Goal: Task Accomplishment & Management: Manage account settings

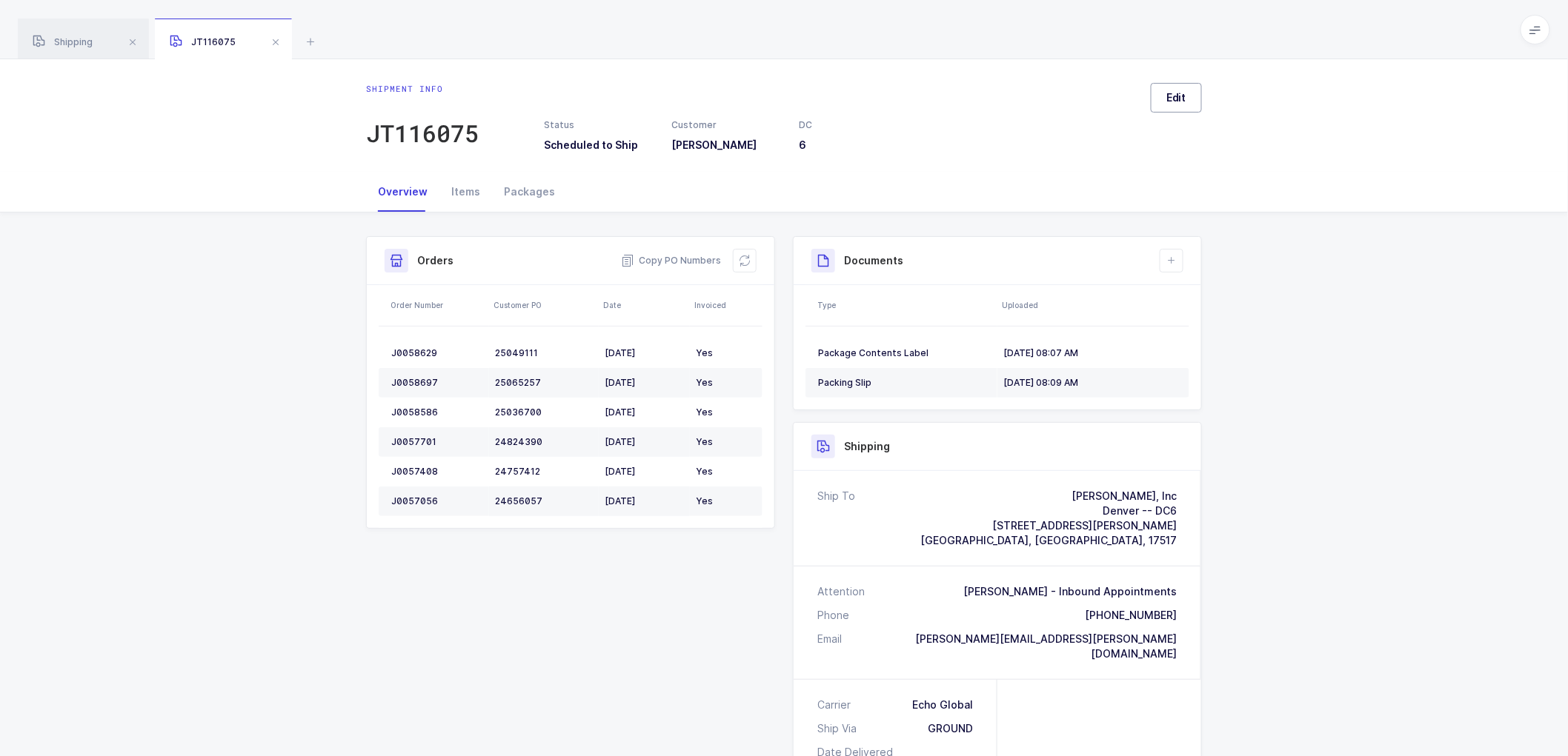
click at [1187, 97] on button "Edit" at bounding box center [1176, 98] width 51 height 29
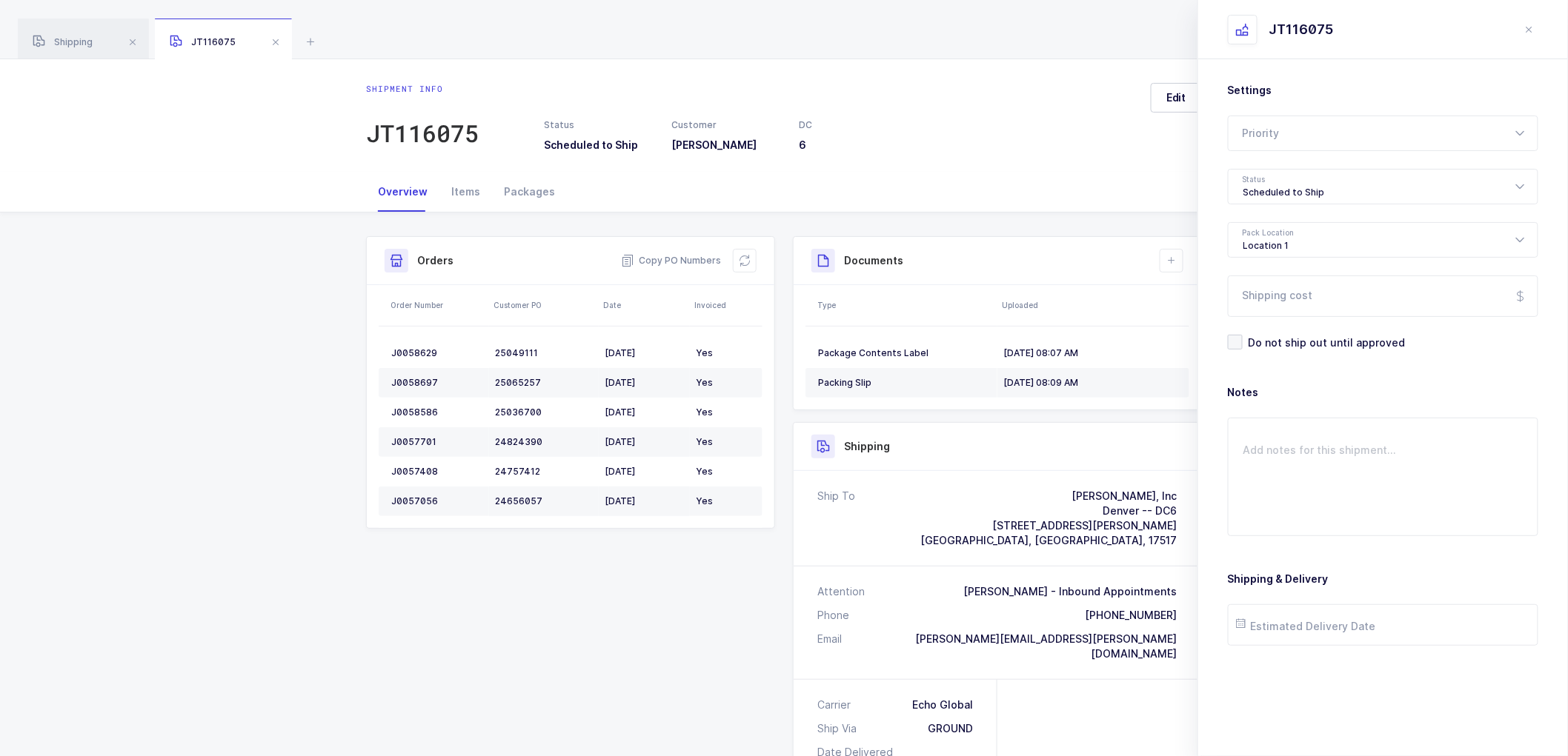
drag, startPoint x: 1538, startPoint y: 24, endPoint x: 1522, endPoint y: 33, distance: 18.4
click at [1537, 25] on button "close drawer" at bounding box center [1529, 29] width 18 height 18
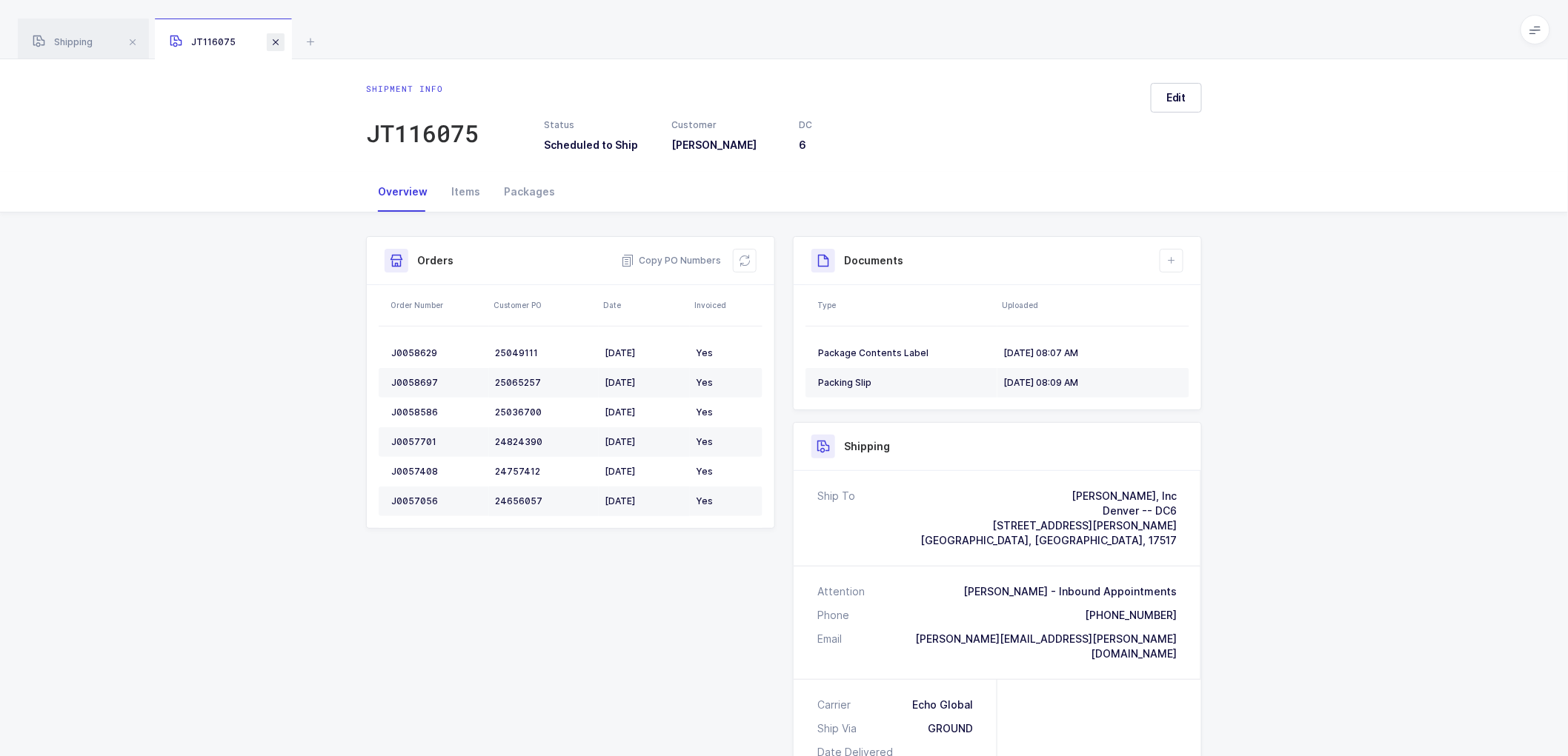
click at [278, 42] on span at bounding box center [275, 42] width 18 height 18
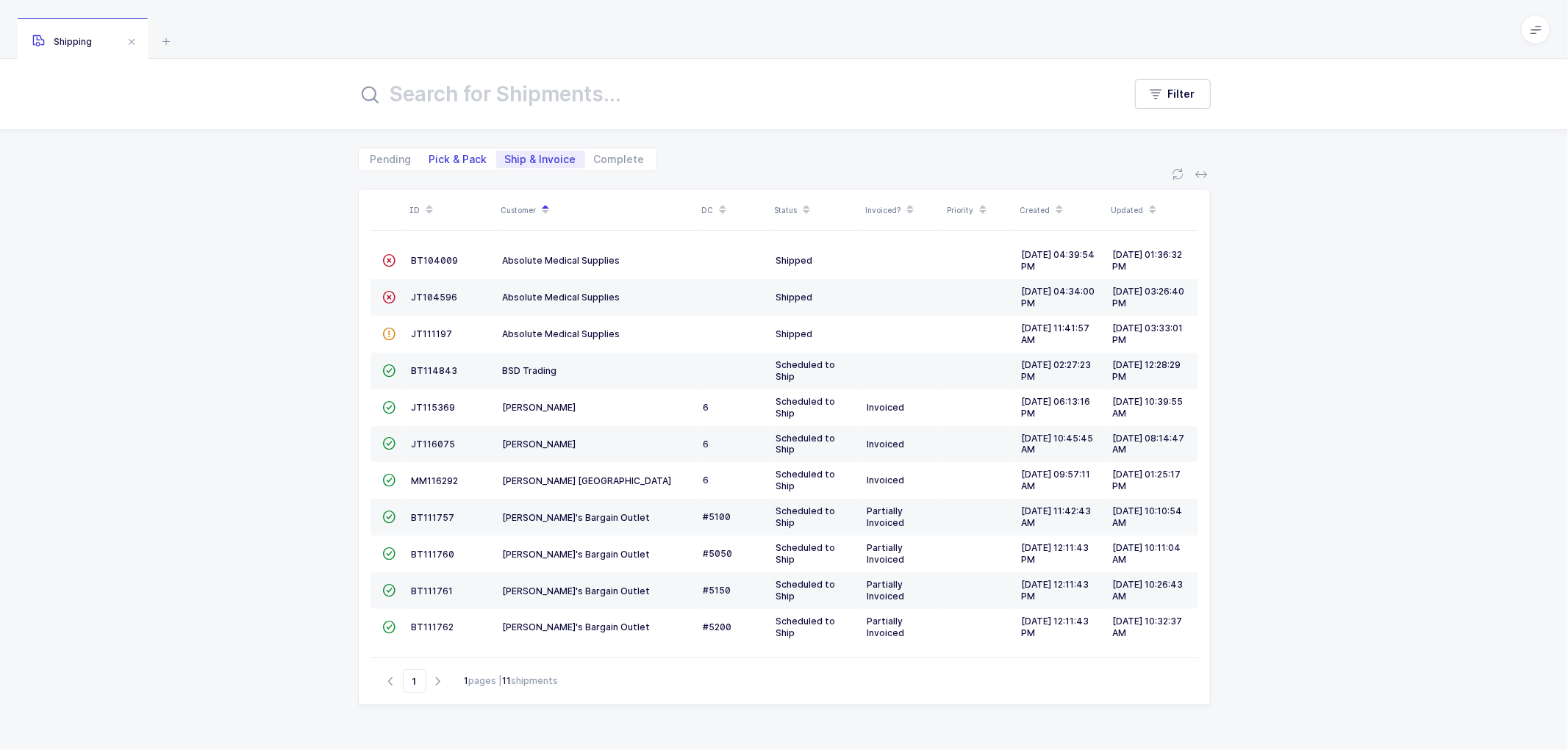
click at [447, 157] on span "Pick & Pack" at bounding box center [458, 159] width 58 height 10
click at [430, 157] on input "Pick & Pack" at bounding box center [425, 155] width 9 height 9
radio input "true"
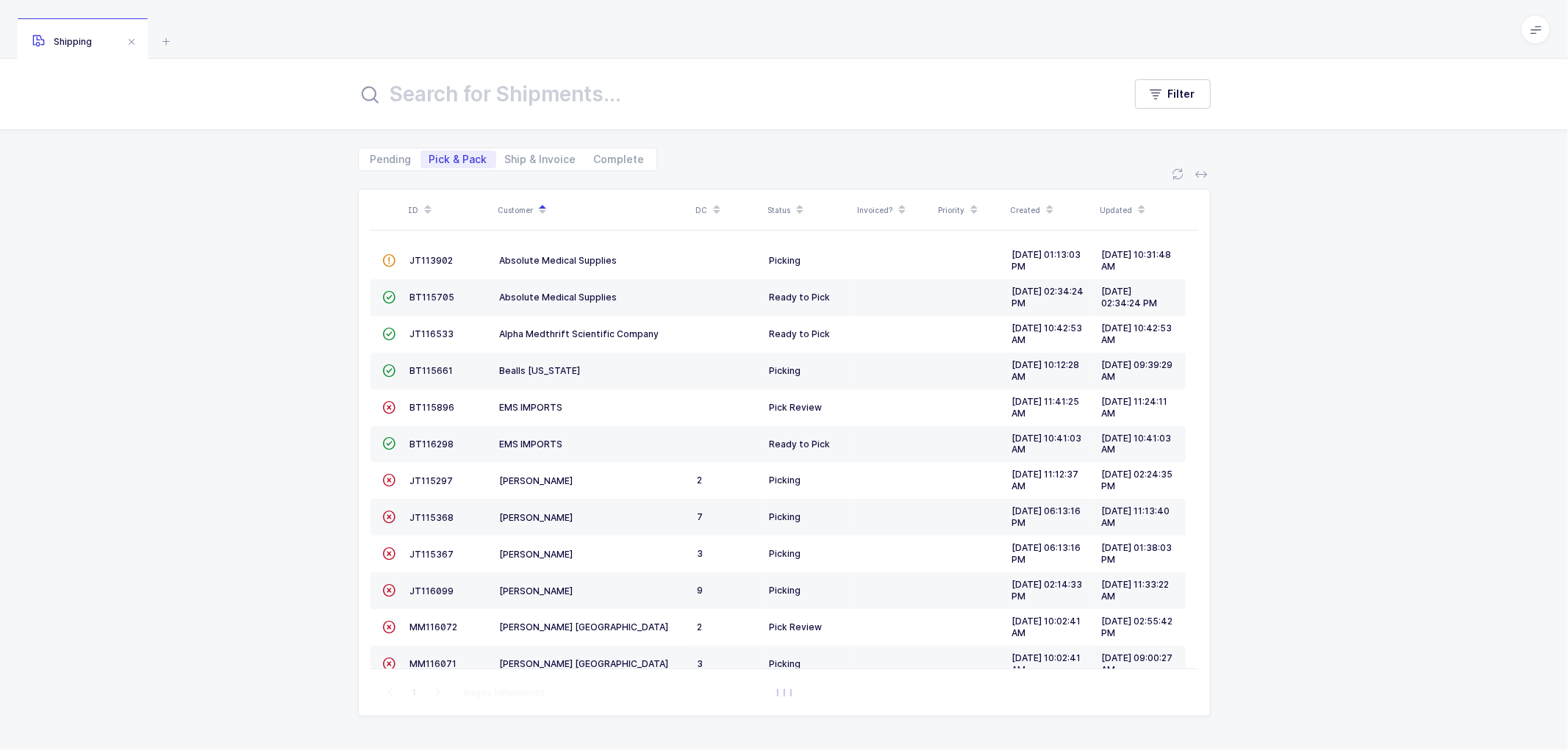
click at [530, 146] on div "Pending Pick & Pack Ship & Invoice Complete" at bounding box center [784, 151] width 853 height 41
click at [530, 160] on span "Ship & Invoice" at bounding box center [541, 159] width 72 height 10
click at [506, 160] on input "Ship & Invoice" at bounding box center [500, 155] width 9 height 9
radio input "true"
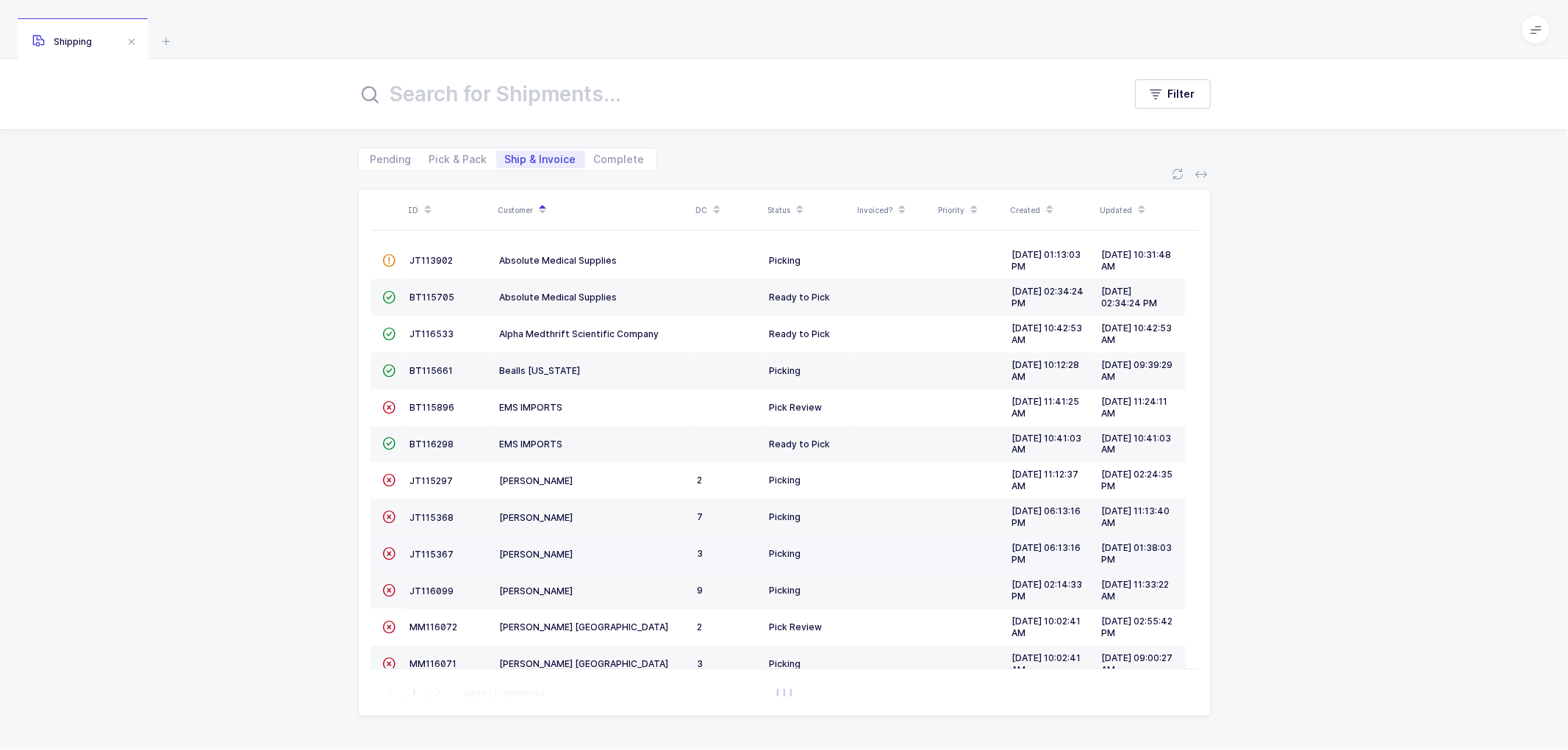
scroll to position [82, 0]
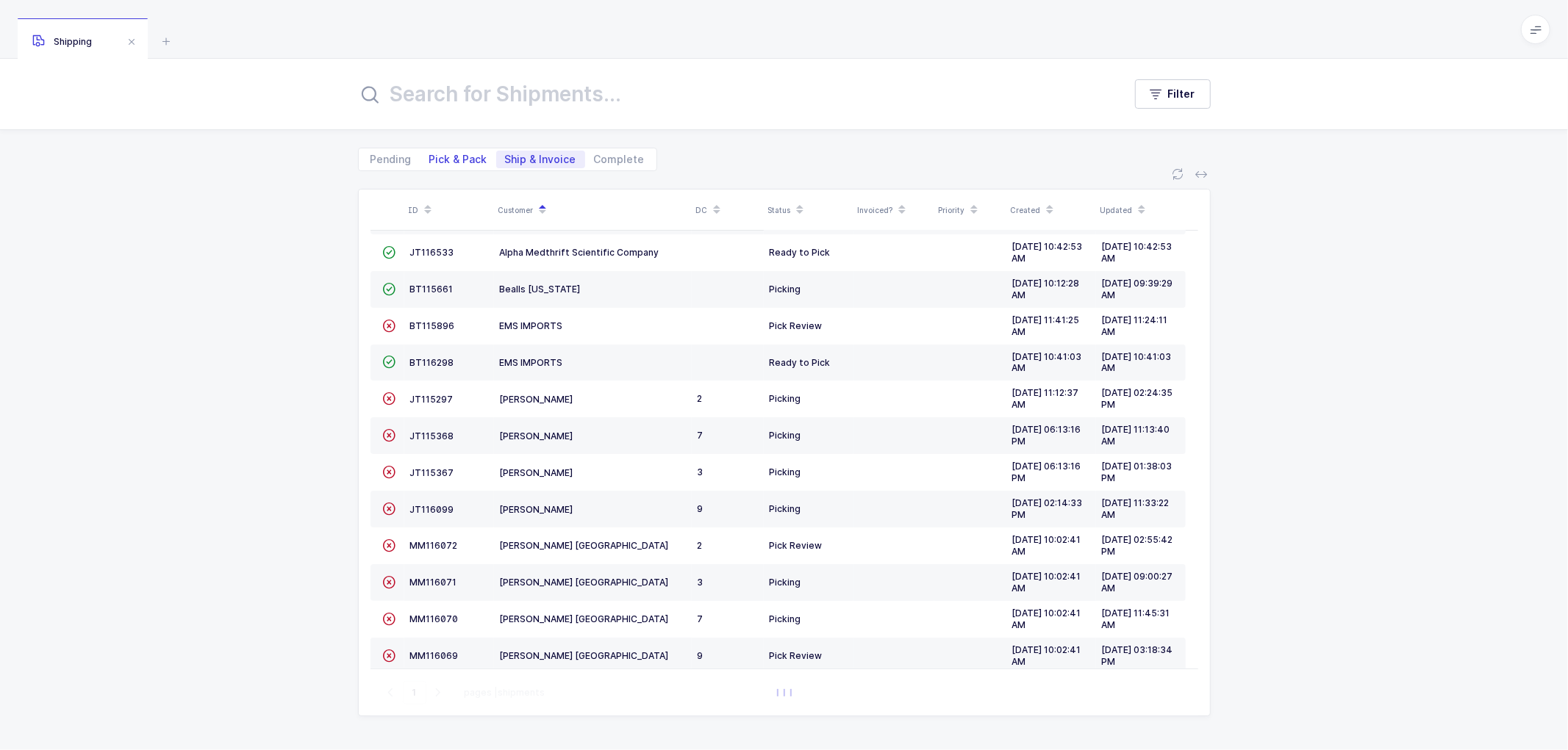
click at [444, 157] on span "Pick & Pack" at bounding box center [458, 159] width 58 height 10
click at [430, 157] on input "Pick & Pack" at bounding box center [425, 155] width 9 height 9
radio input "true"
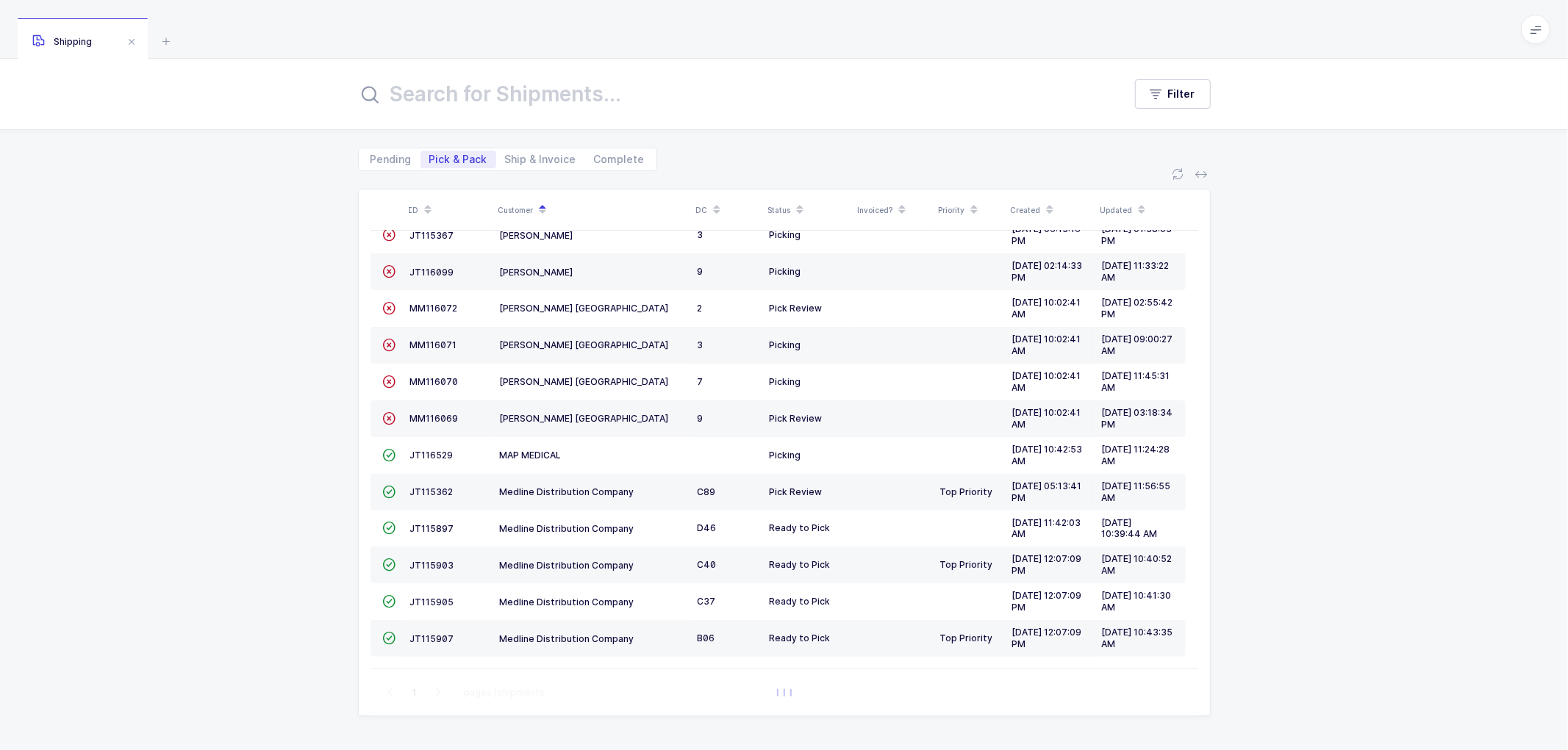
scroll to position [0, 0]
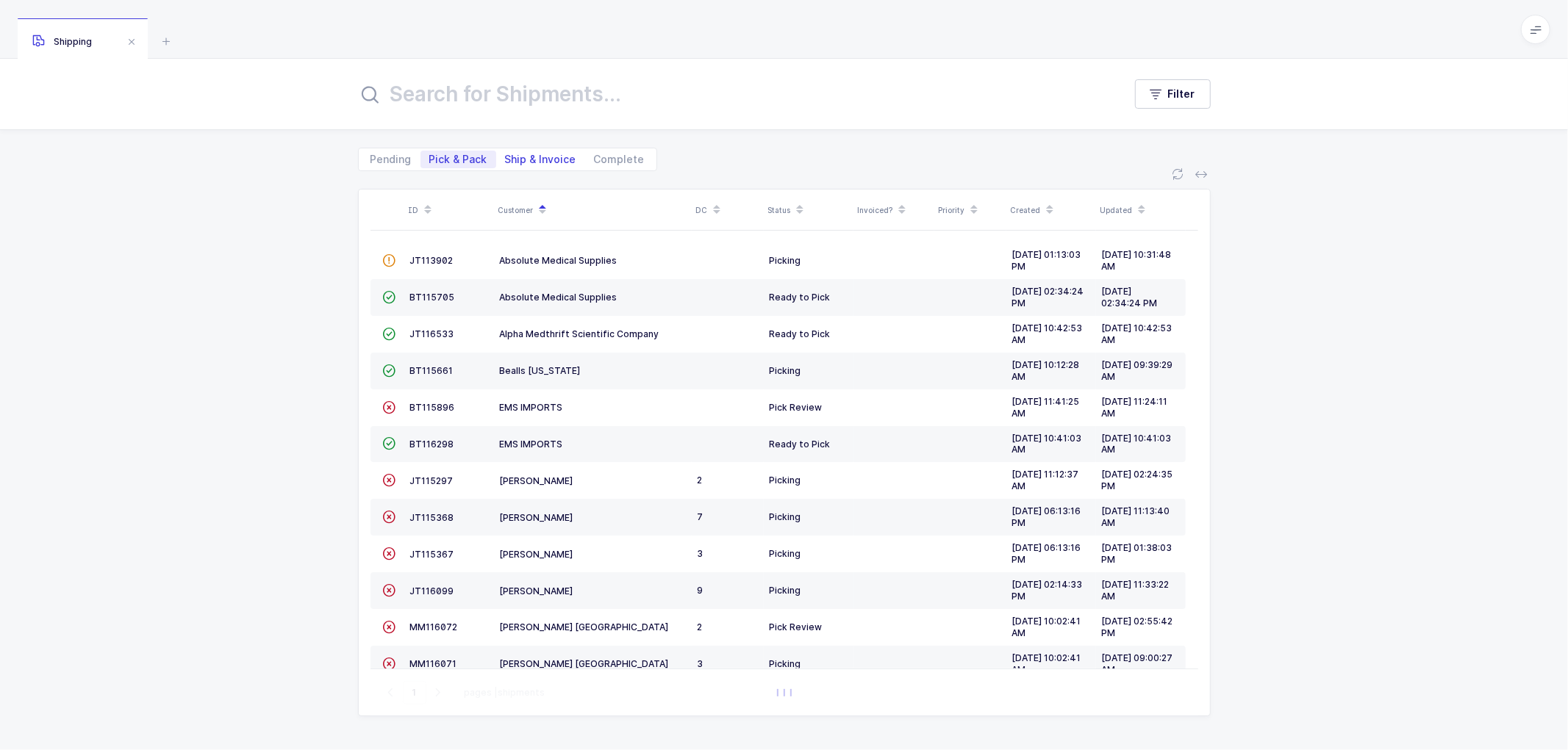
click at [524, 157] on span "Ship & Invoice" at bounding box center [541, 159] width 72 height 10
click at [506, 157] on input "Ship & Invoice" at bounding box center [500, 155] width 9 height 9
radio input "true"
radio input "false"
click at [615, 154] on span "Complete" at bounding box center [619, 159] width 50 height 10
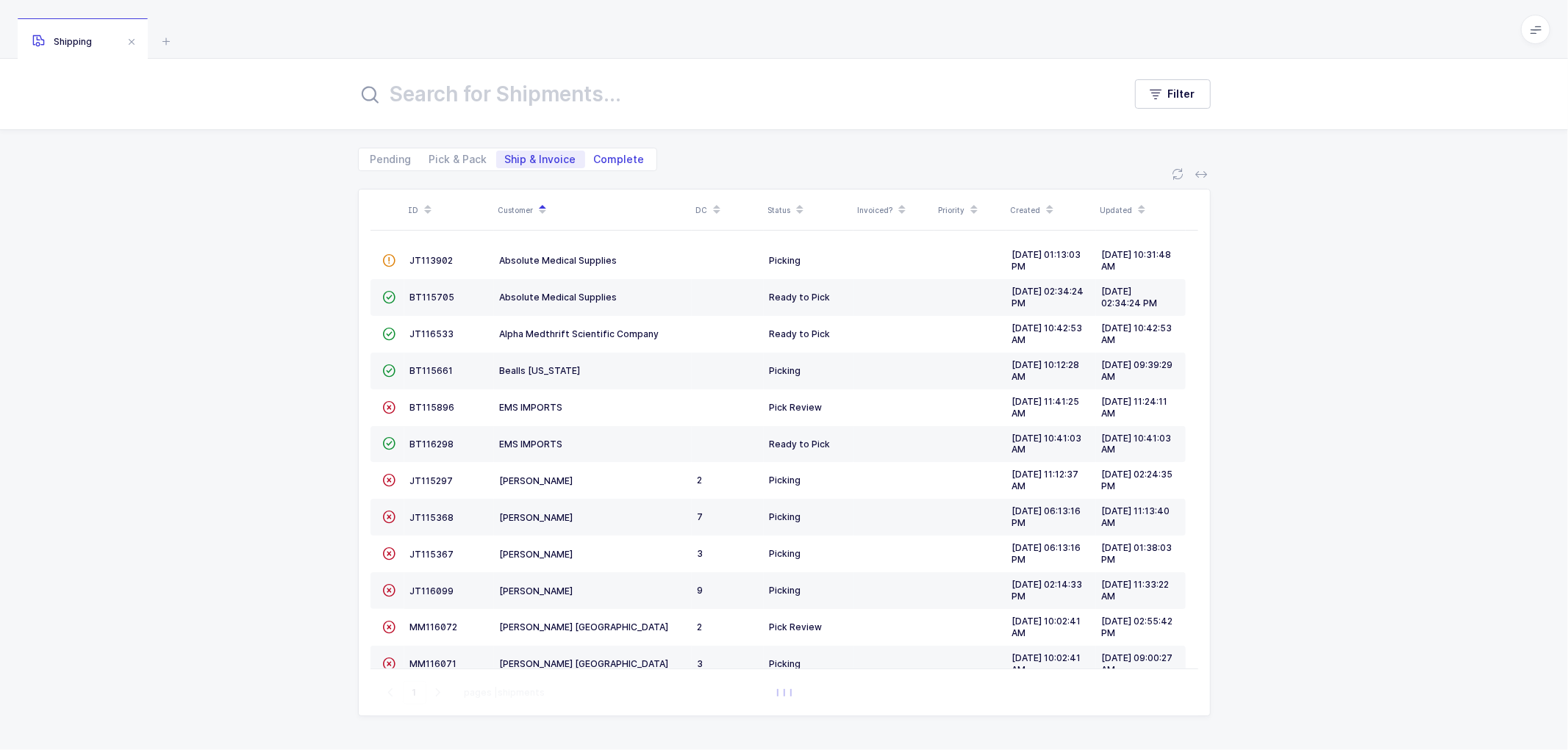
click at [594, 154] on input "Complete" at bounding box center [589, 155] width 9 height 9
radio input "true"
radio input "false"
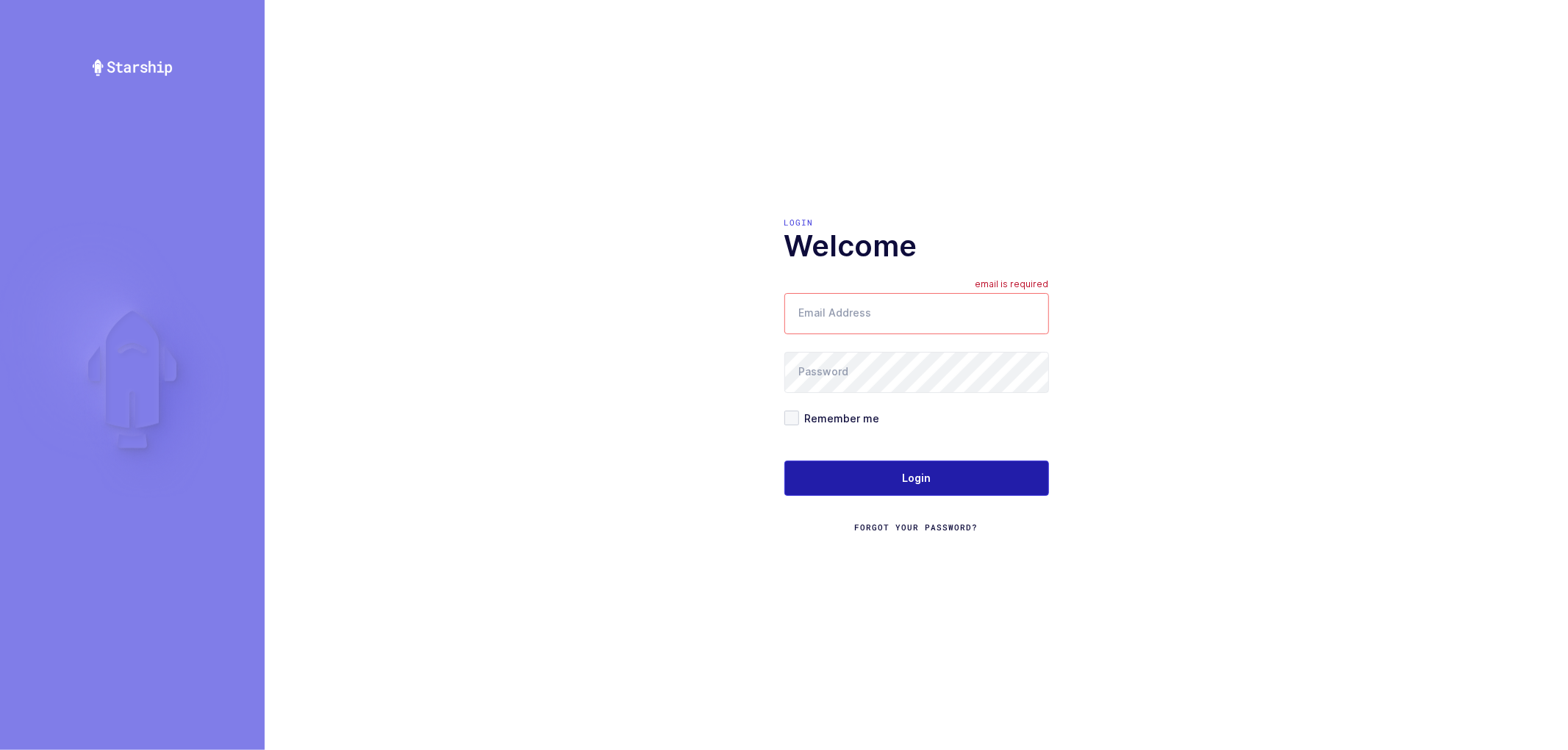
type input "nathan@janustrade.com"
click at [921, 478] on span "Login" at bounding box center [917, 478] width 29 height 14
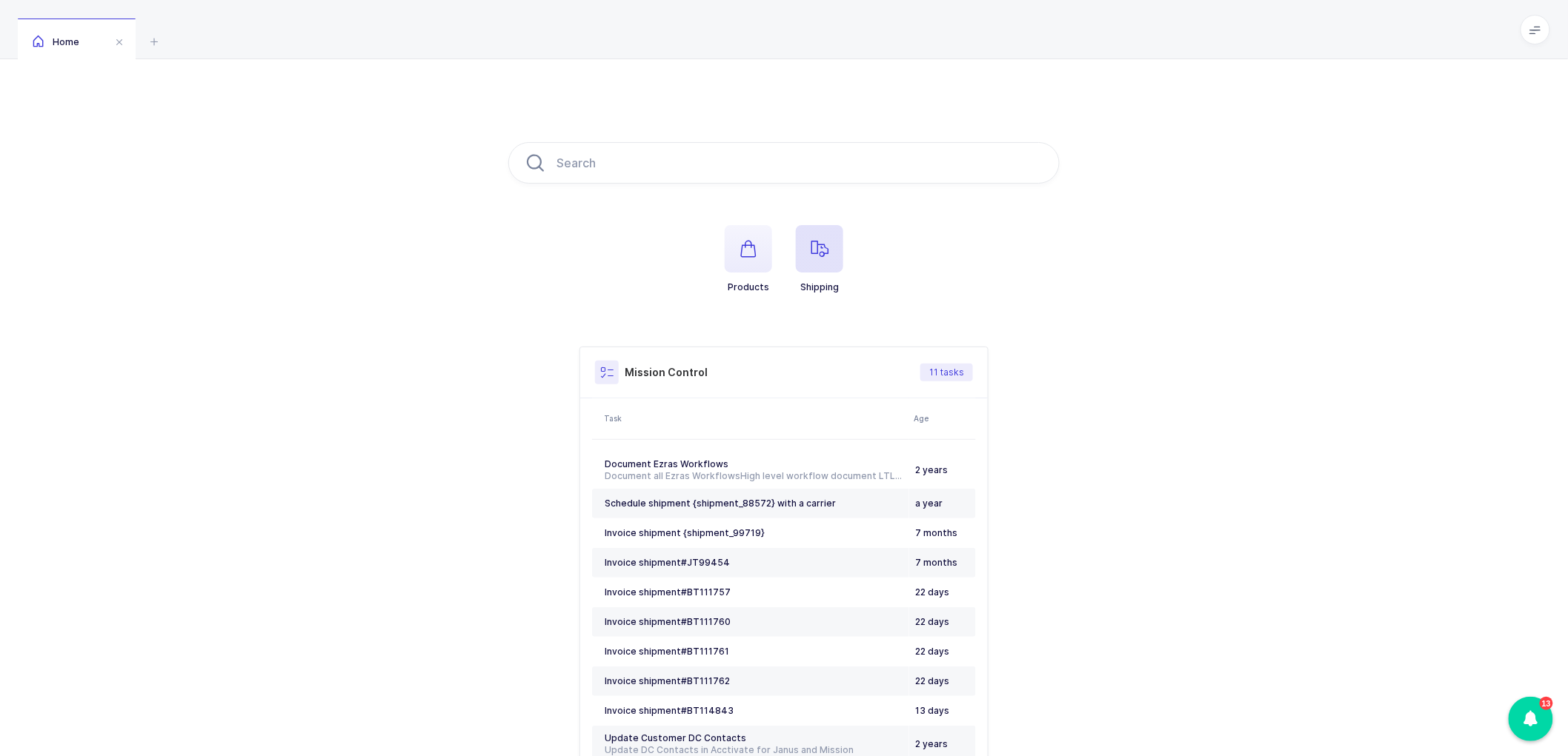
click at [818, 241] on icon "button" at bounding box center [819, 248] width 18 height 18
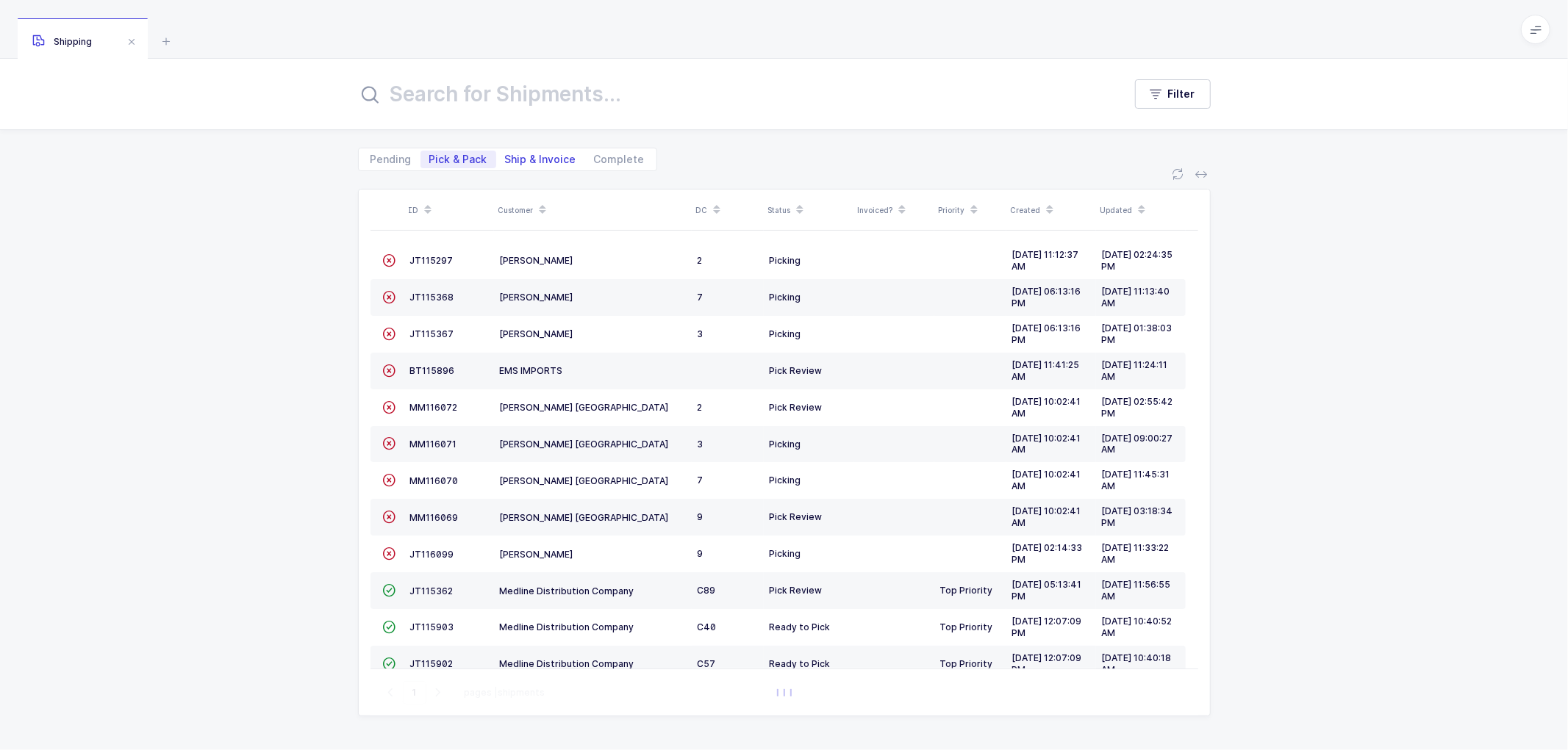
click at [530, 155] on span "Ship & Invoice" at bounding box center [541, 159] width 72 height 10
click at [506, 155] on input "Ship & Invoice" at bounding box center [500, 155] width 9 height 9
radio input "true"
radio input "false"
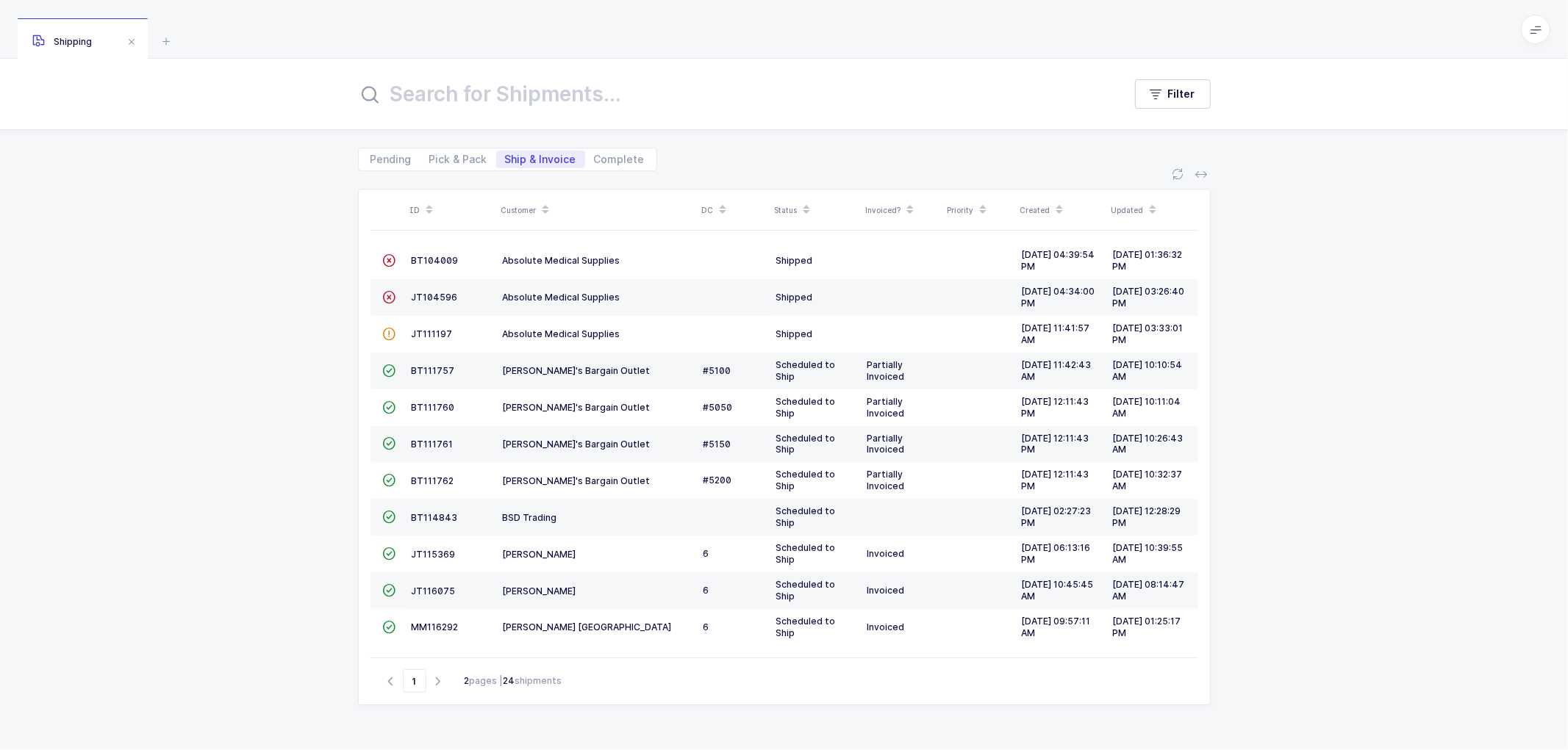
click at [546, 202] on icon at bounding box center [545, 205] width 8 height 8
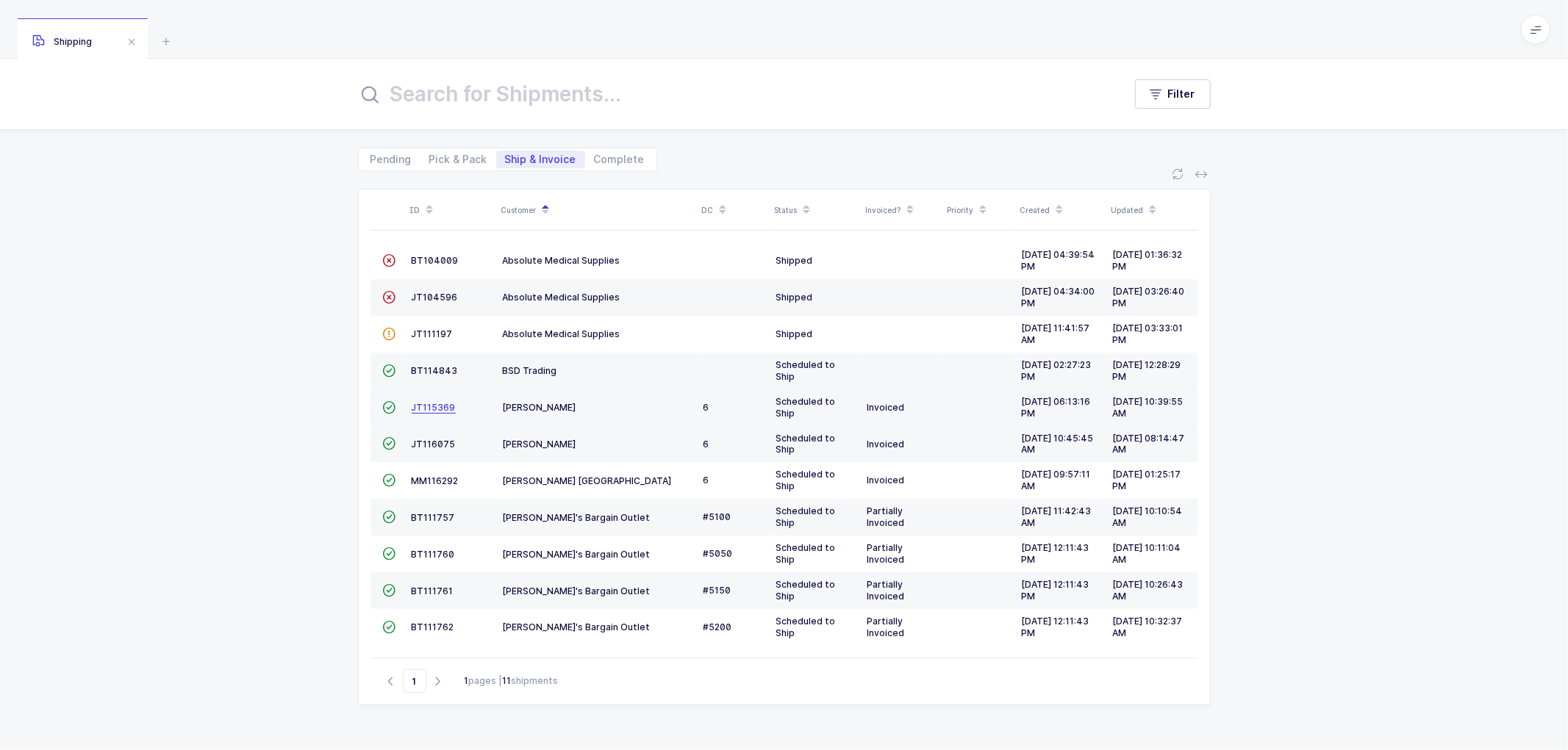
click at [434, 407] on span "JT115369" at bounding box center [434, 407] width 44 height 11
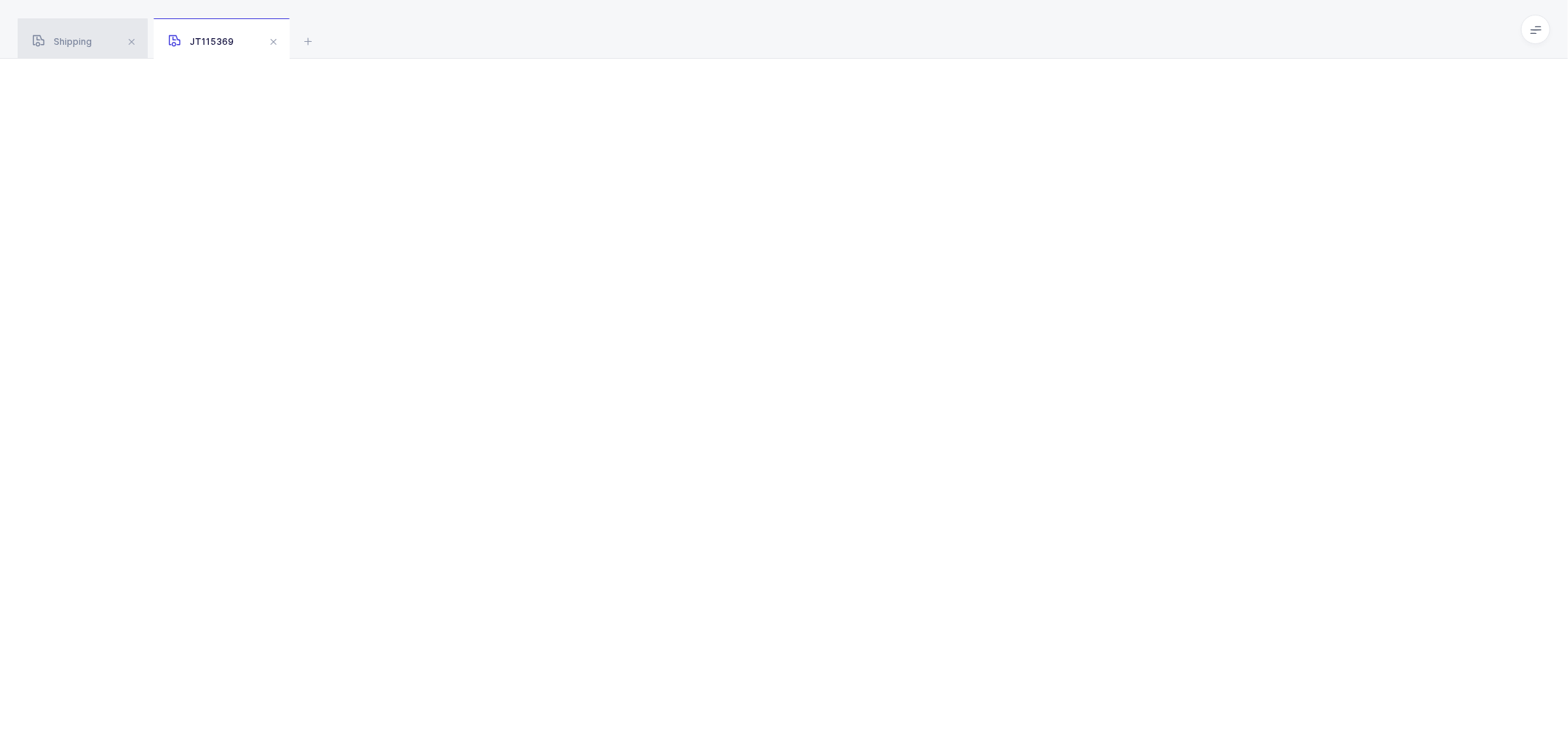
click at [75, 32] on div "Shipping" at bounding box center [83, 39] width 130 height 41
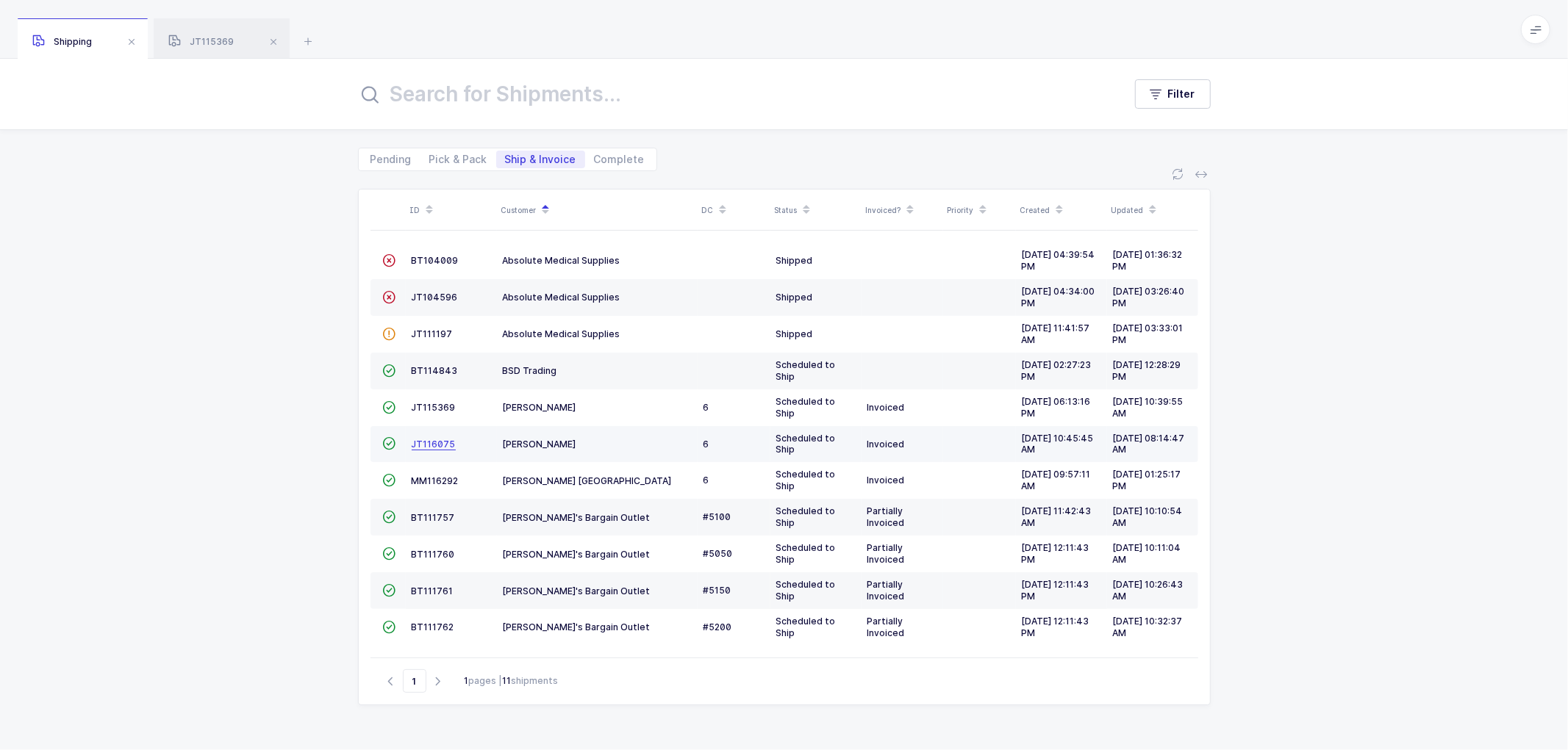
click at [423, 441] on span "JT116075" at bounding box center [434, 444] width 44 height 11
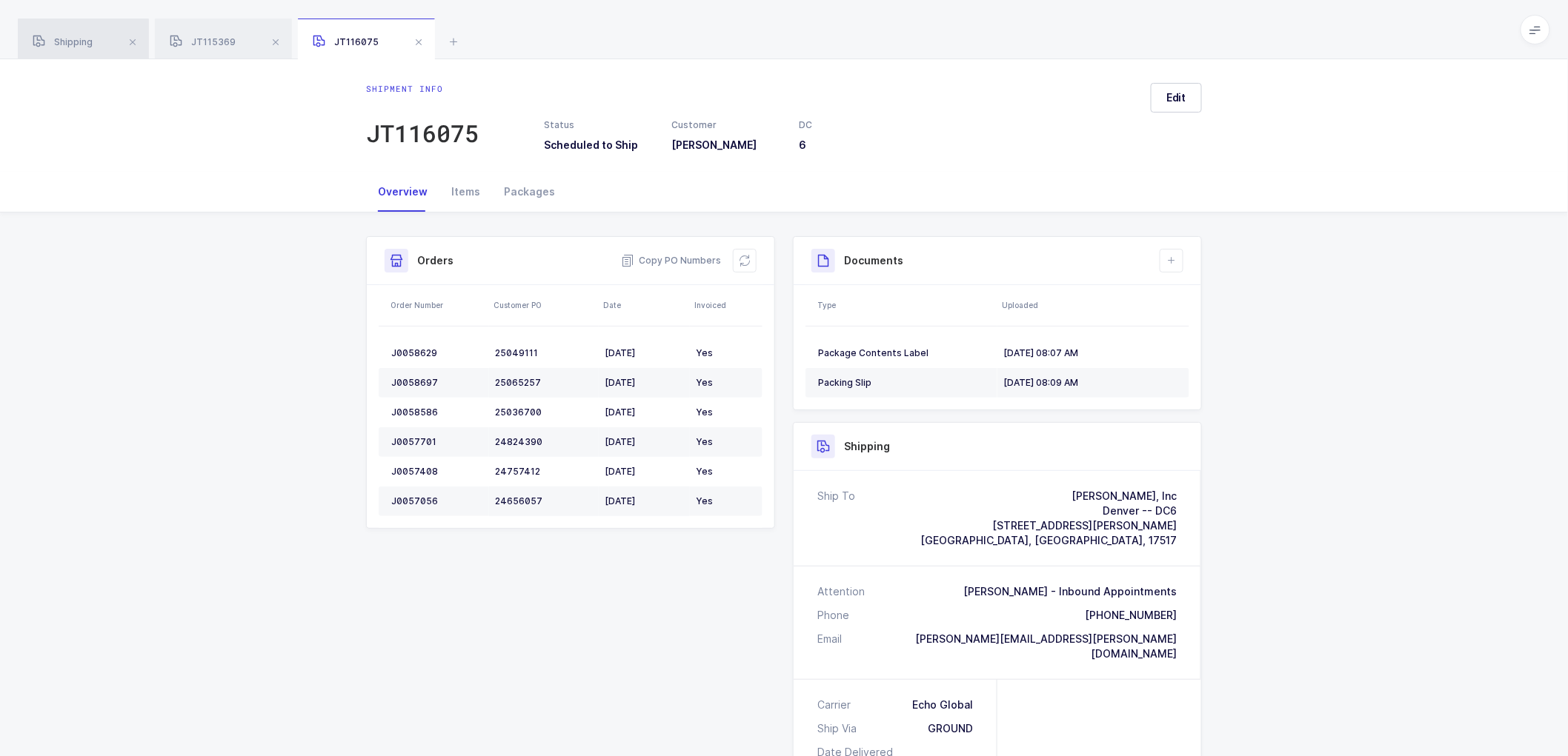
drag, startPoint x: 59, startPoint y: 40, endPoint x: 175, endPoint y: 125, distance: 143.8
click at [59, 40] on span "Shipping" at bounding box center [63, 41] width 60 height 11
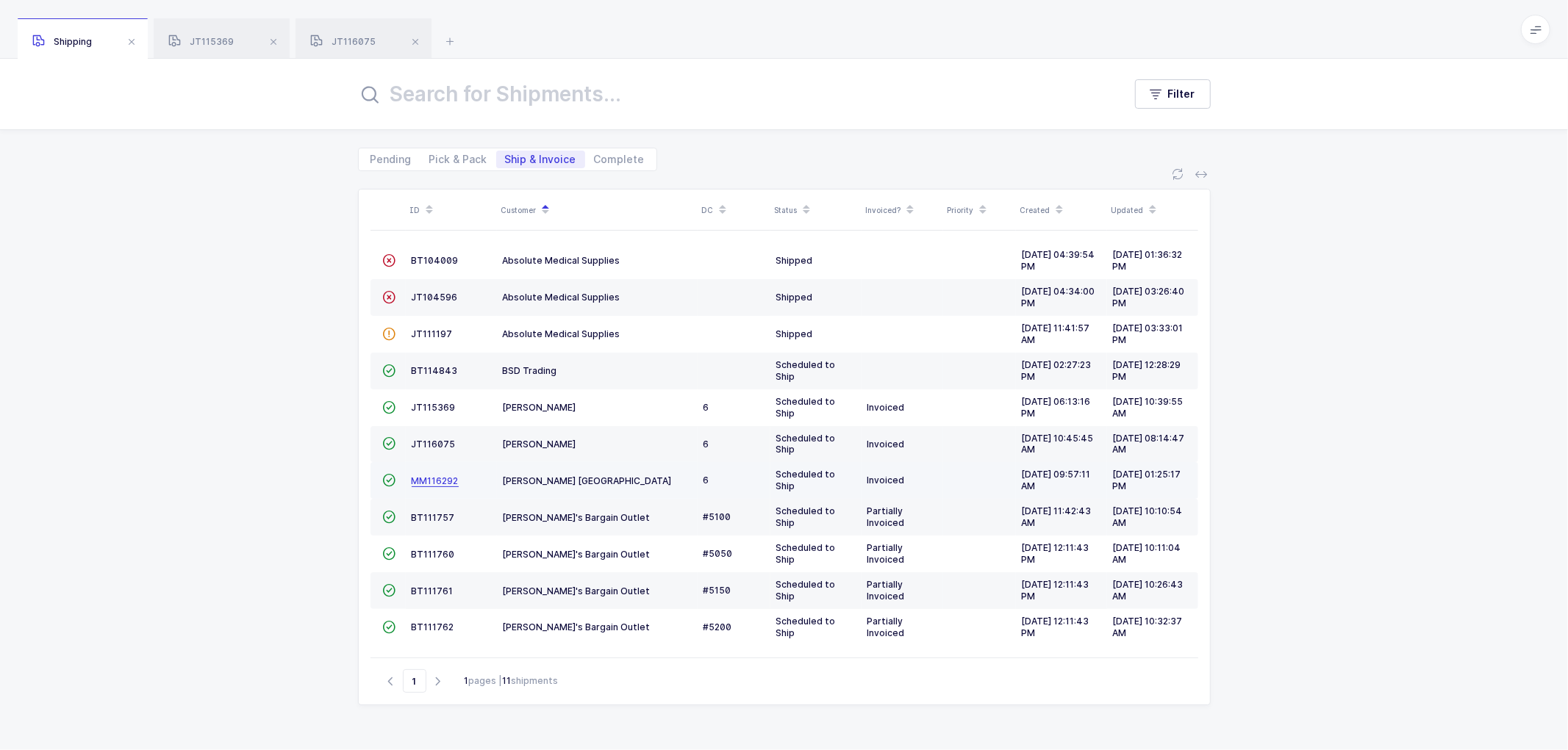
click at [429, 482] on span "MM116292" at bounding box center [435, 481] width 47 height 11
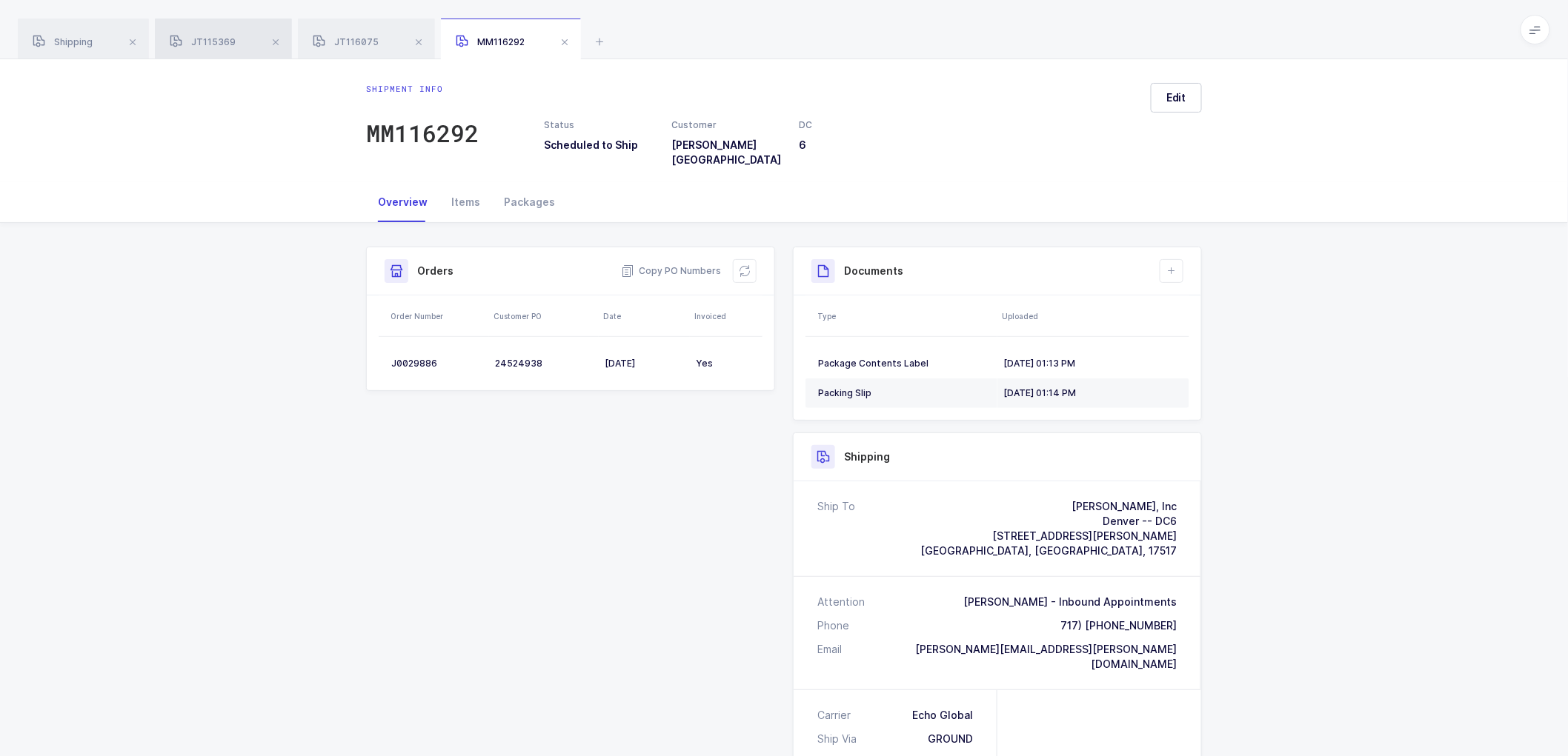
click at [213, 40] on span "JT115369" at bounding box center [202, 41] width 66 height 11
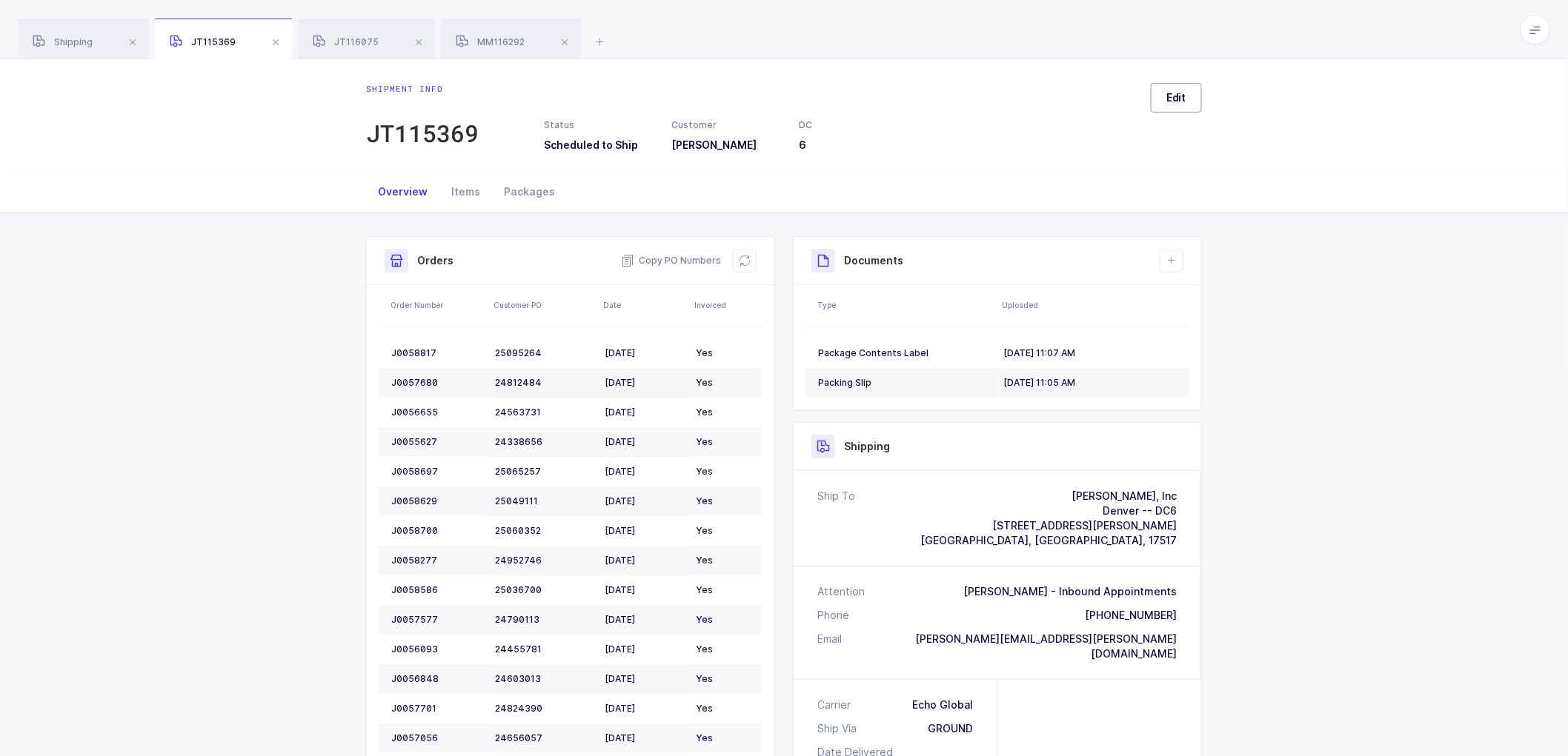
click at [1181, 94] on span "Edit" at bounding box center [1176, 97] width 20 height 15
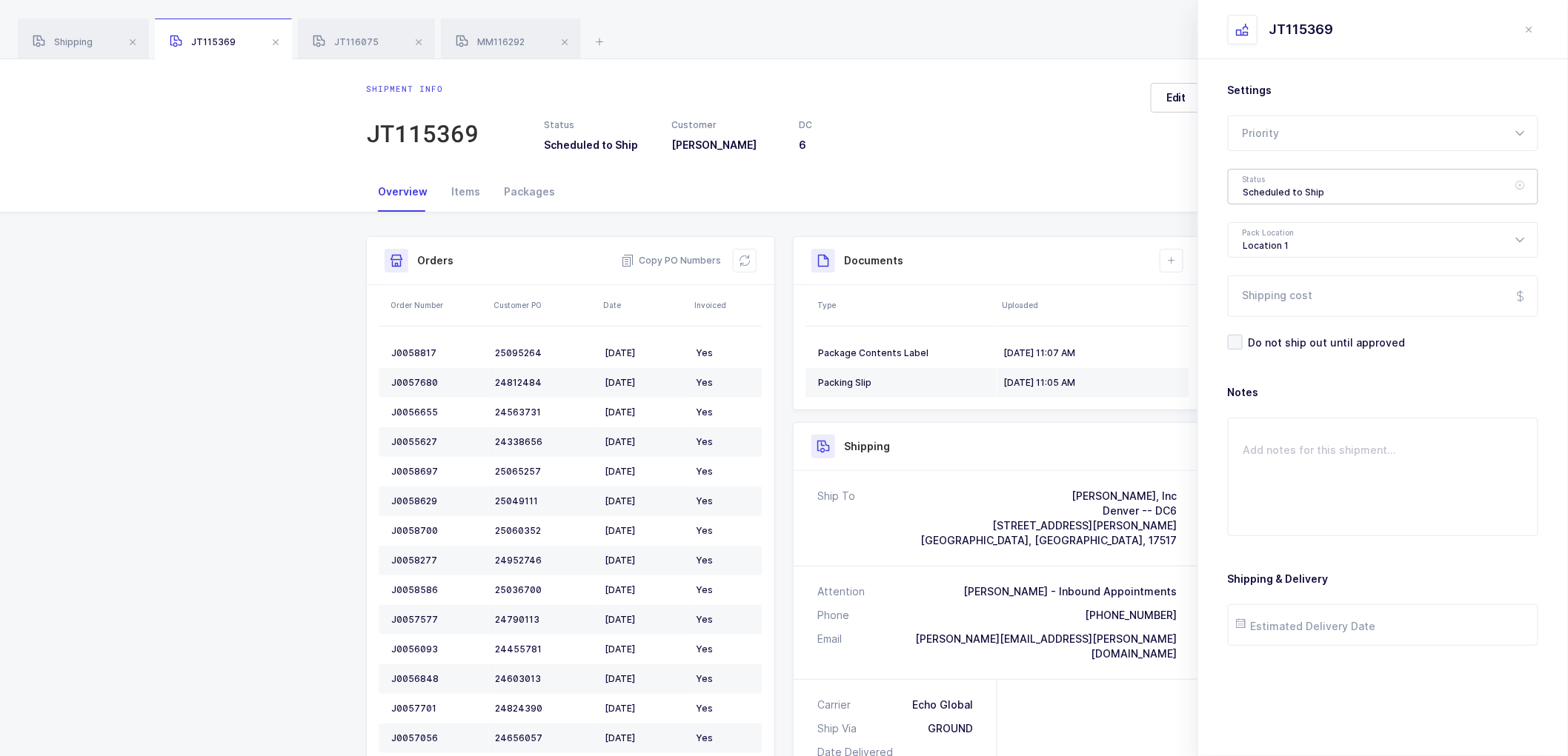
drag, startPoint x: 1256, startPoint y: 180, endPoint x: 1262, endPoint y: 187, distance: 9.2
click at [1257, 180] on div "Scheduled to Ship" at bounding box center [1382, 186] width 310 height 35
click at [1267, 295] on span "Shipped" at bounding box center [1265, 300] width 42 height 13
type input "Shipped"
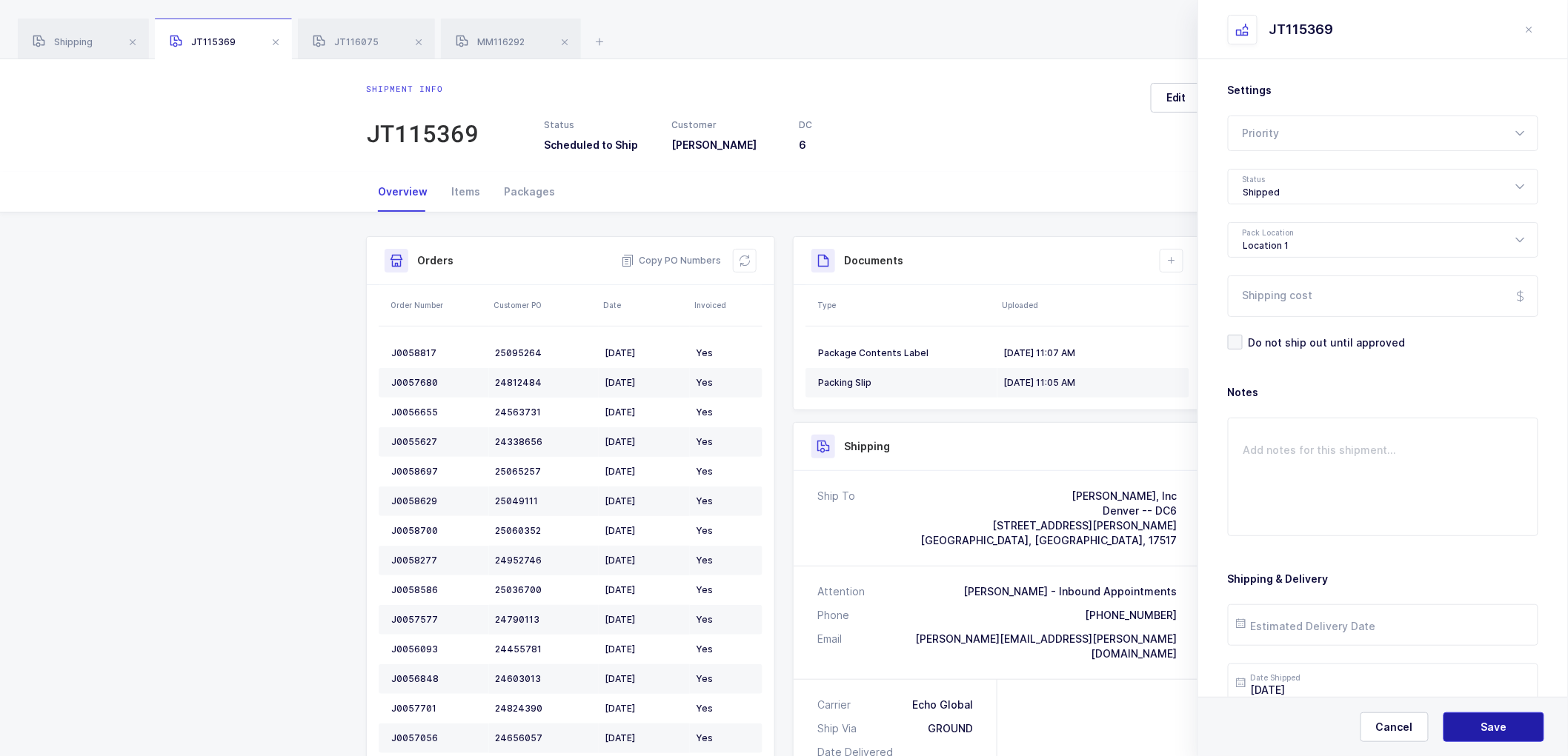
click at [1485, 727] on span "Save" at bounding box center [1494, 727] width 26 height 15
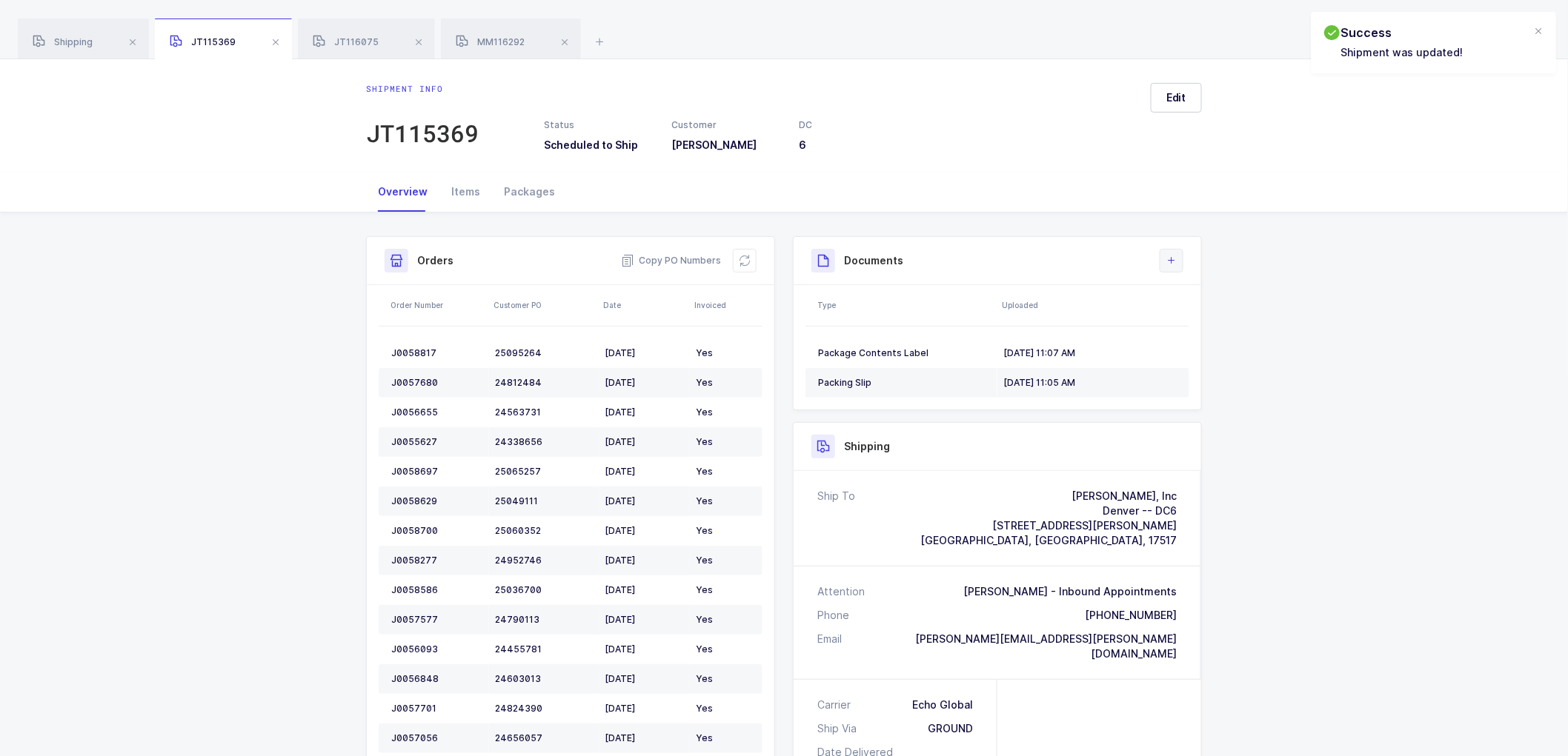
click at [1179, 258] on button at bounding box center [1172, 261] width 24 height 24
click at [1204, 326] on li "Upload Document" at bounding box center [1222, 326] width 110 height 24
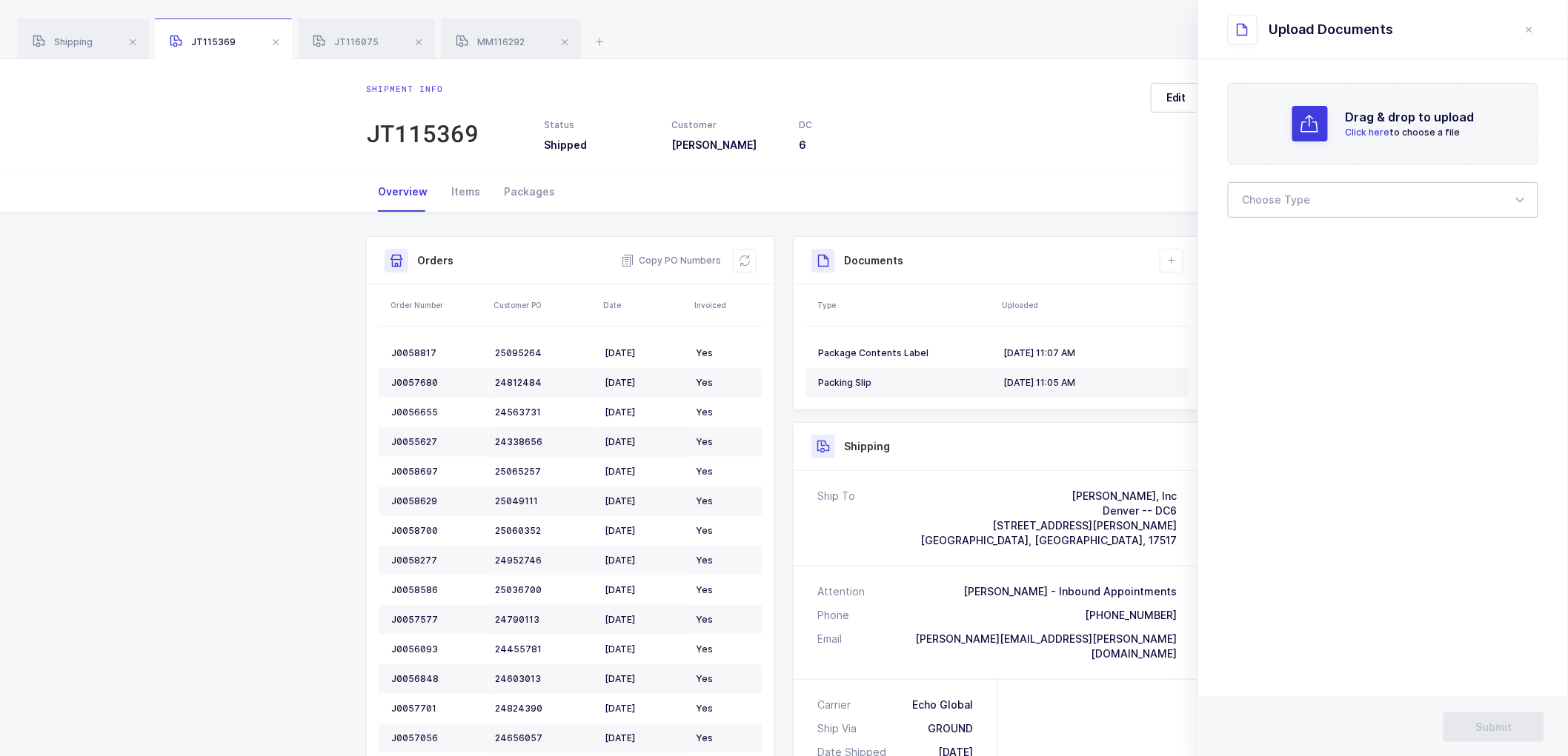
drag, startPoint x: 1283, startPoint y: 196, endPoint x: 1280, endPoint y: 210, distance: 14.3
click at [1283, 196] on div at bounding box center [1382, 199] width 310 height 35
click at [1277, 240] on span "Bill of Lading" at bounding box center [1277, 246] width 67 height 13
type input "Bill of Lading"
drag, startPoint x: 1486, startPoint y: 726, endPoint x: 1475, endPoint y: 701, distance: 27.3
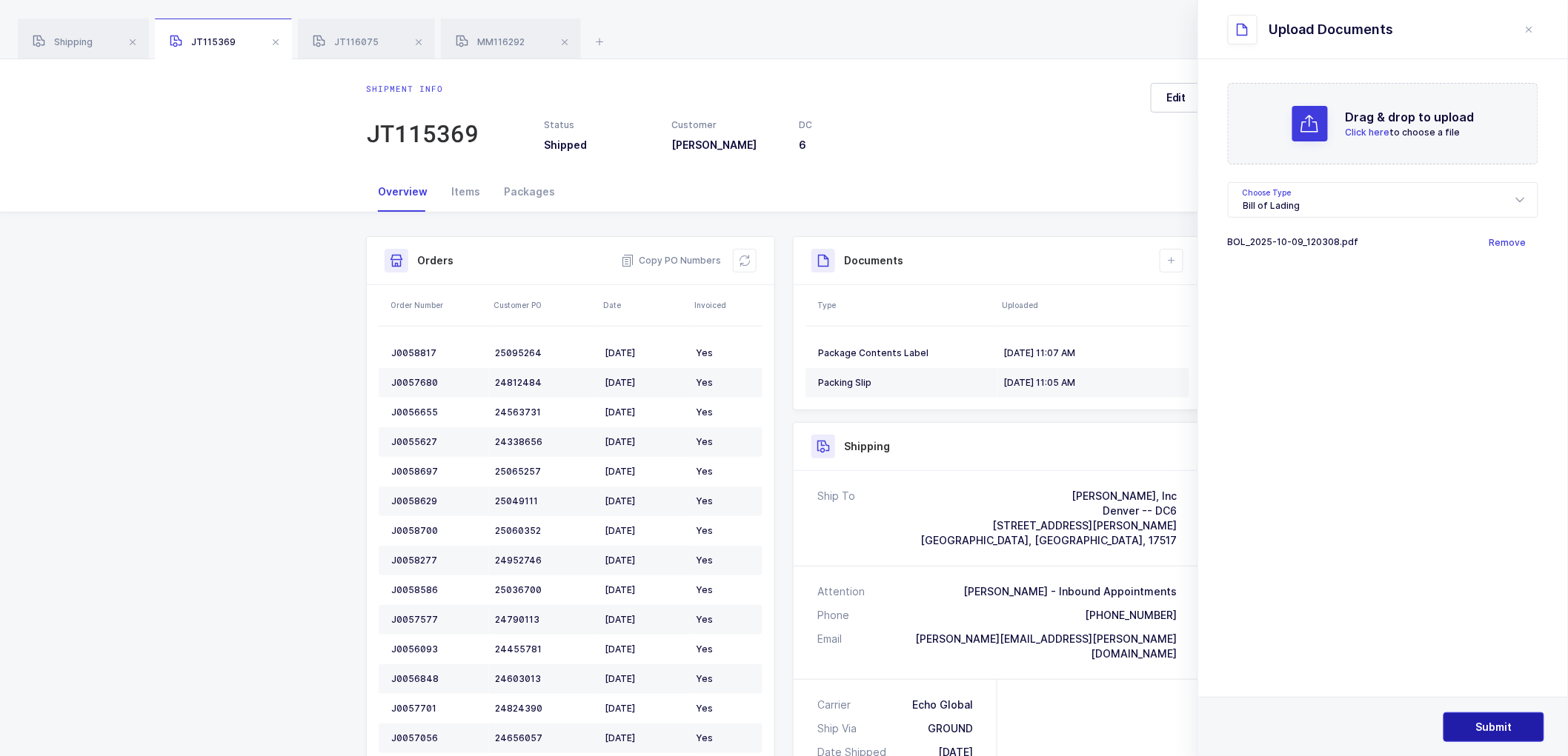
click at [1486, 724] on span "Submit" at bounding box center [1494, 727] width 36 height 15
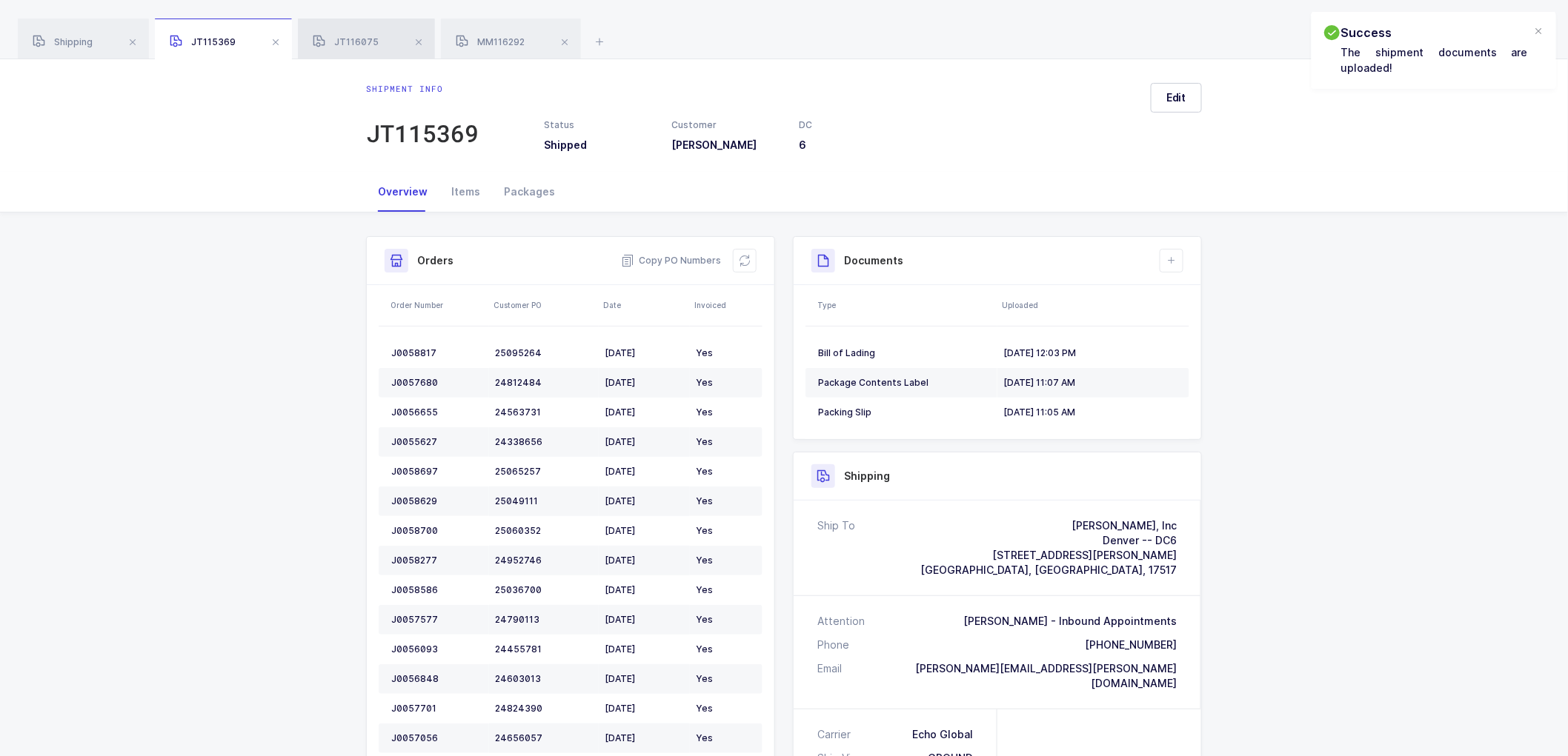
click at [352, 42] on span "JT116075" at bounding box center [346, 41] width 66 height 11
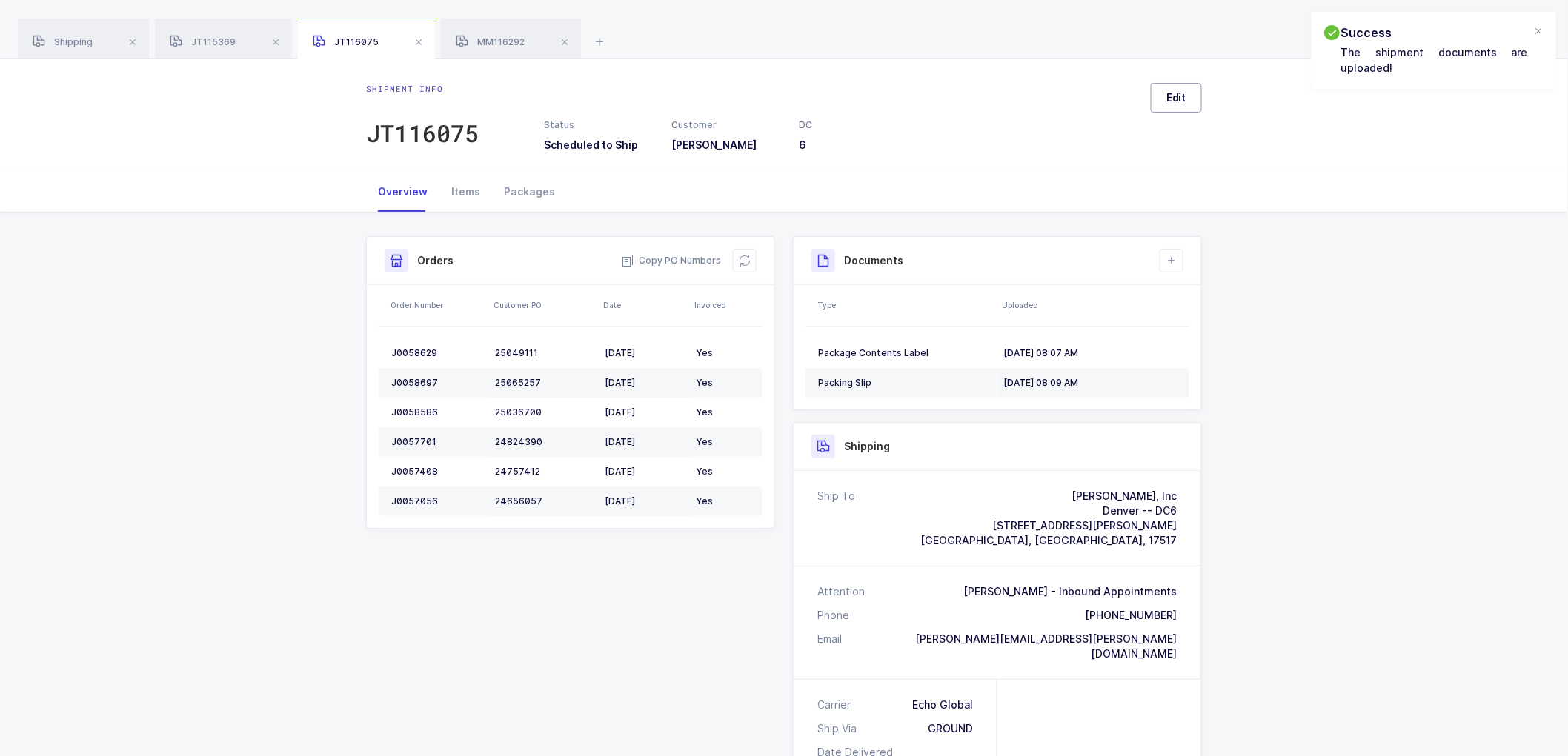
click at [1174, 100] on span "Edit" at bounding box center [1176, 97] width 20 height 15
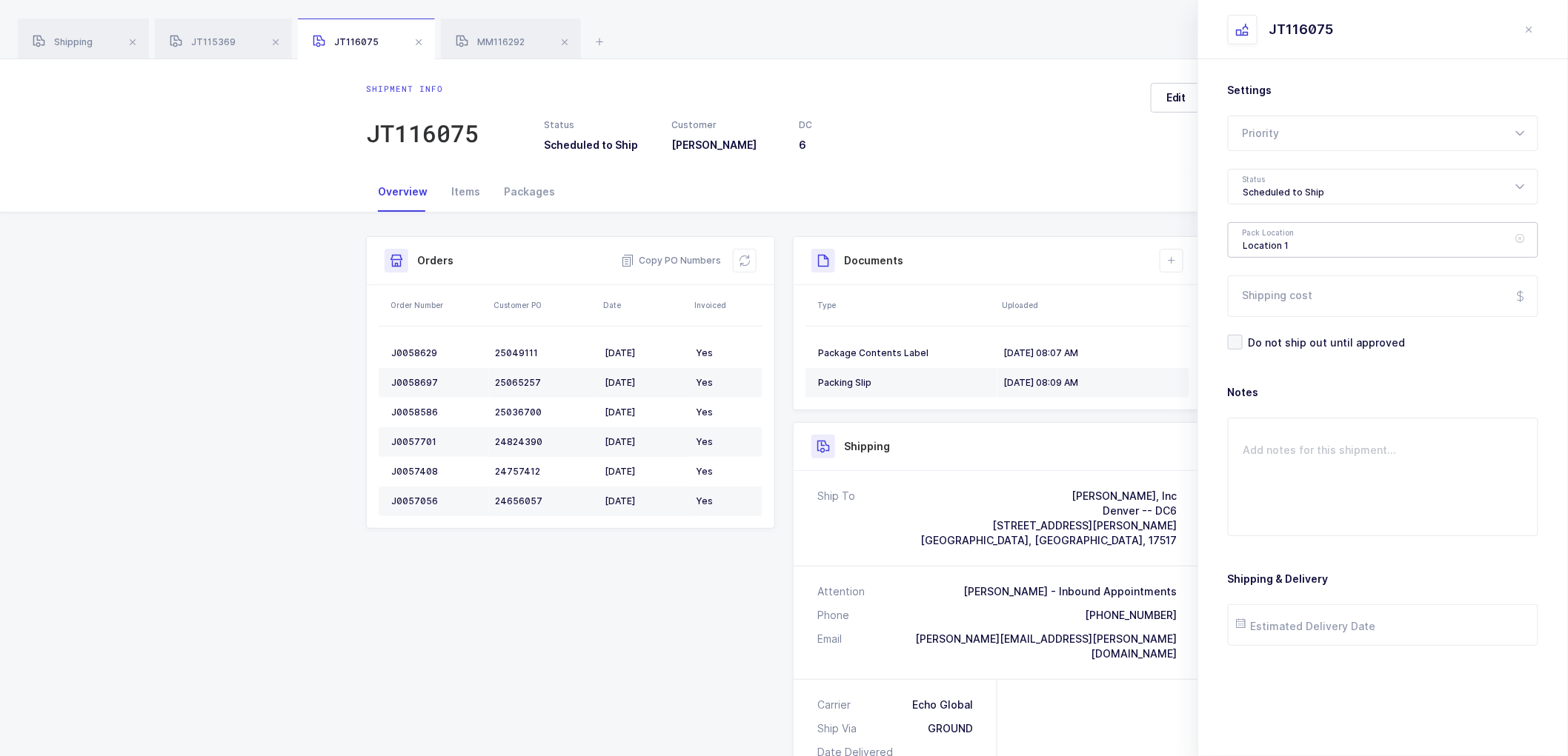
click at [1295, 234] on div "Location 1" at bounding box center [1382, 240] width 310 height 35
click at [1283, 181] on div "Scheduled to Ship" at bounding box center [1382, 186] width 310 height 35
click at [1275, 298] on span "Shipped" at bounding box center [1265, 300] width 42 height 13
type input "Shipped"
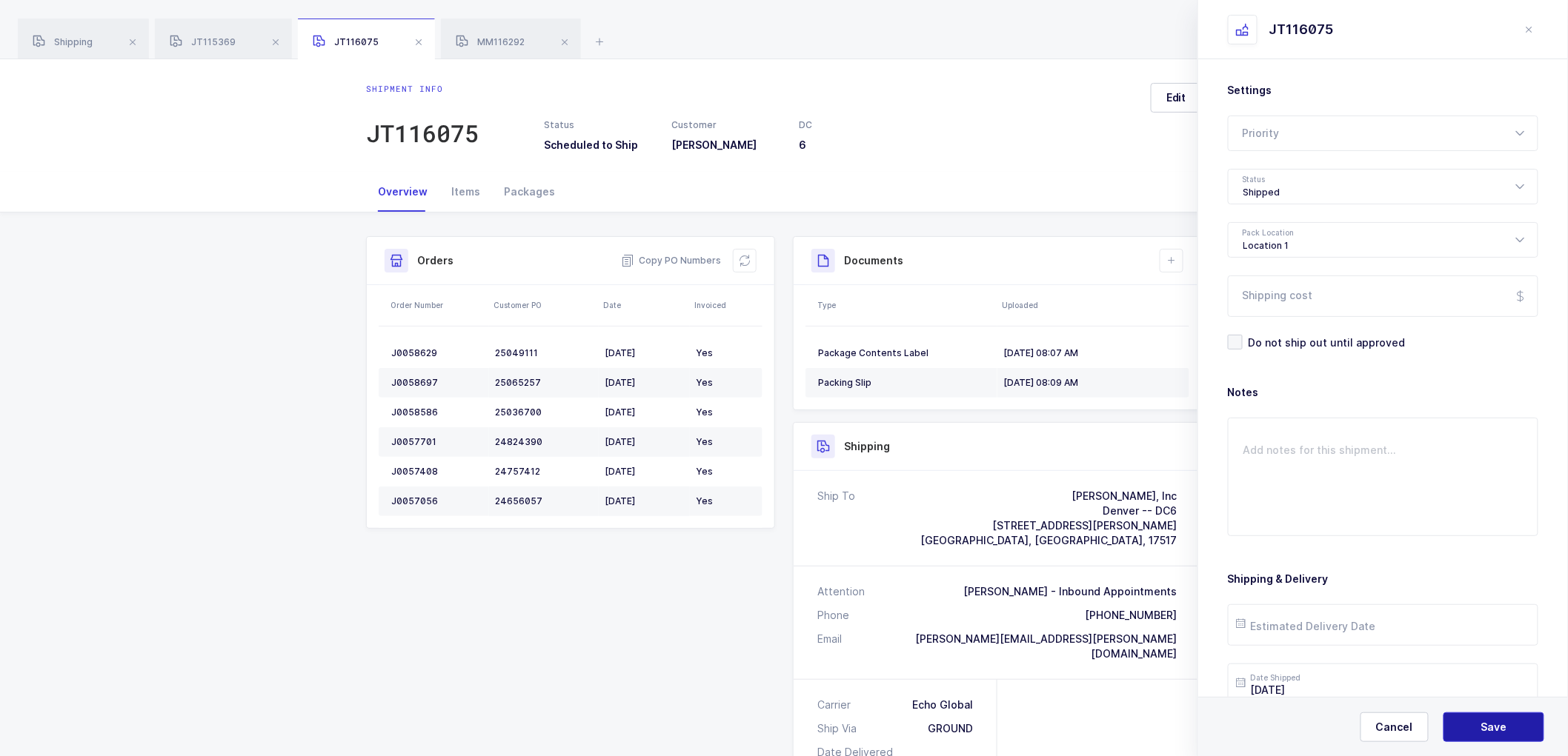
drag, startPoint x: 1478, startPoint y: 729, endPoint x: 1424, endPoint y: 659, distance: 88.4
click at [1473, 722] on button "Save" at bounding box center [1493, 727] width 101 height 29
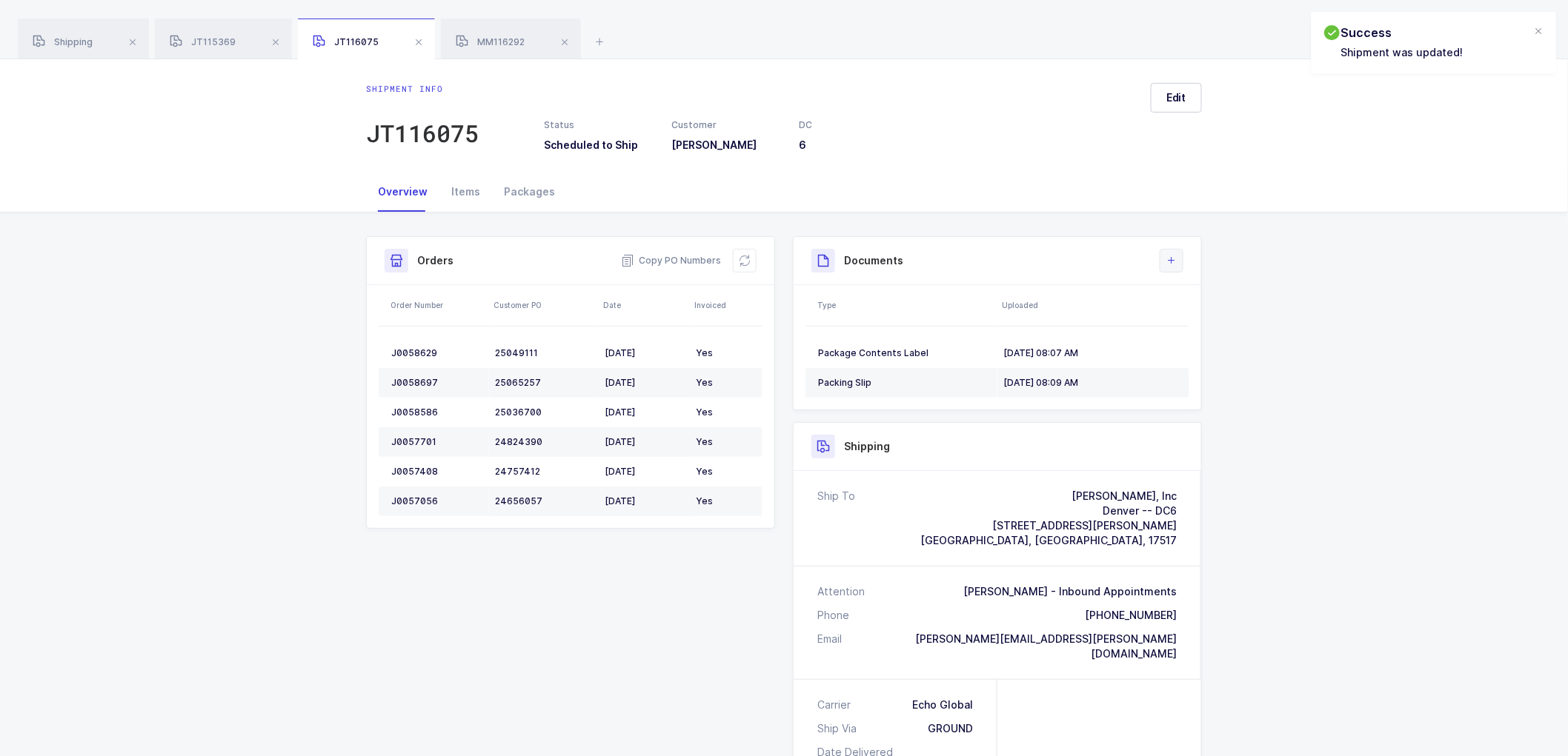
click at [1167, 261] on icon at bounding box center [1172, 261] width 12 height 12
click at [1191, 325] on li "Upload Document" at bounding box center [1222, 326] width 110 height 24
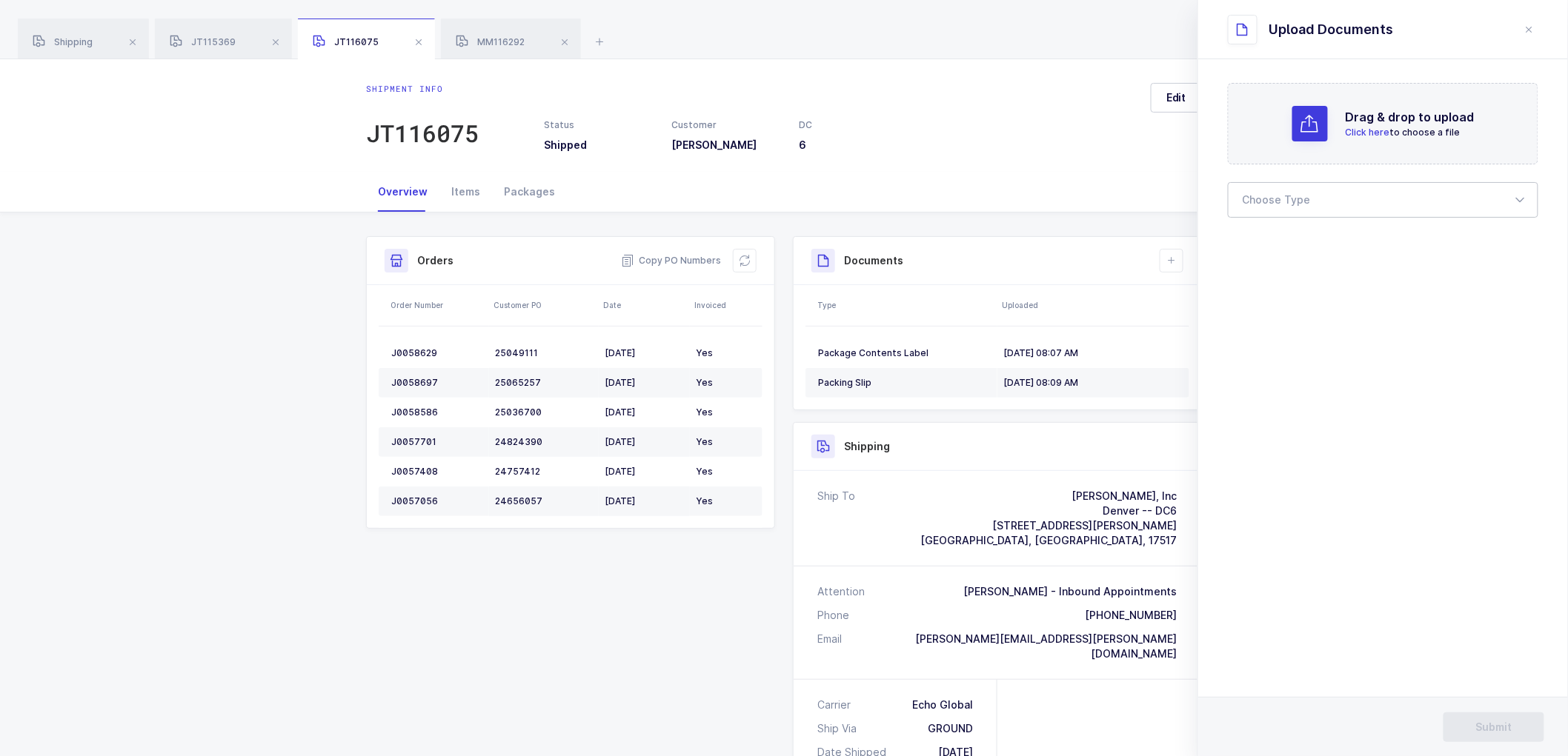
drag, startPoint x: 1258, startPoint y: 187, endPoint x: 1303, endPoint y: 240, distance: 69.5
click at [1258, 188] on div at bounding box center [1382, 199] width 310 height 35
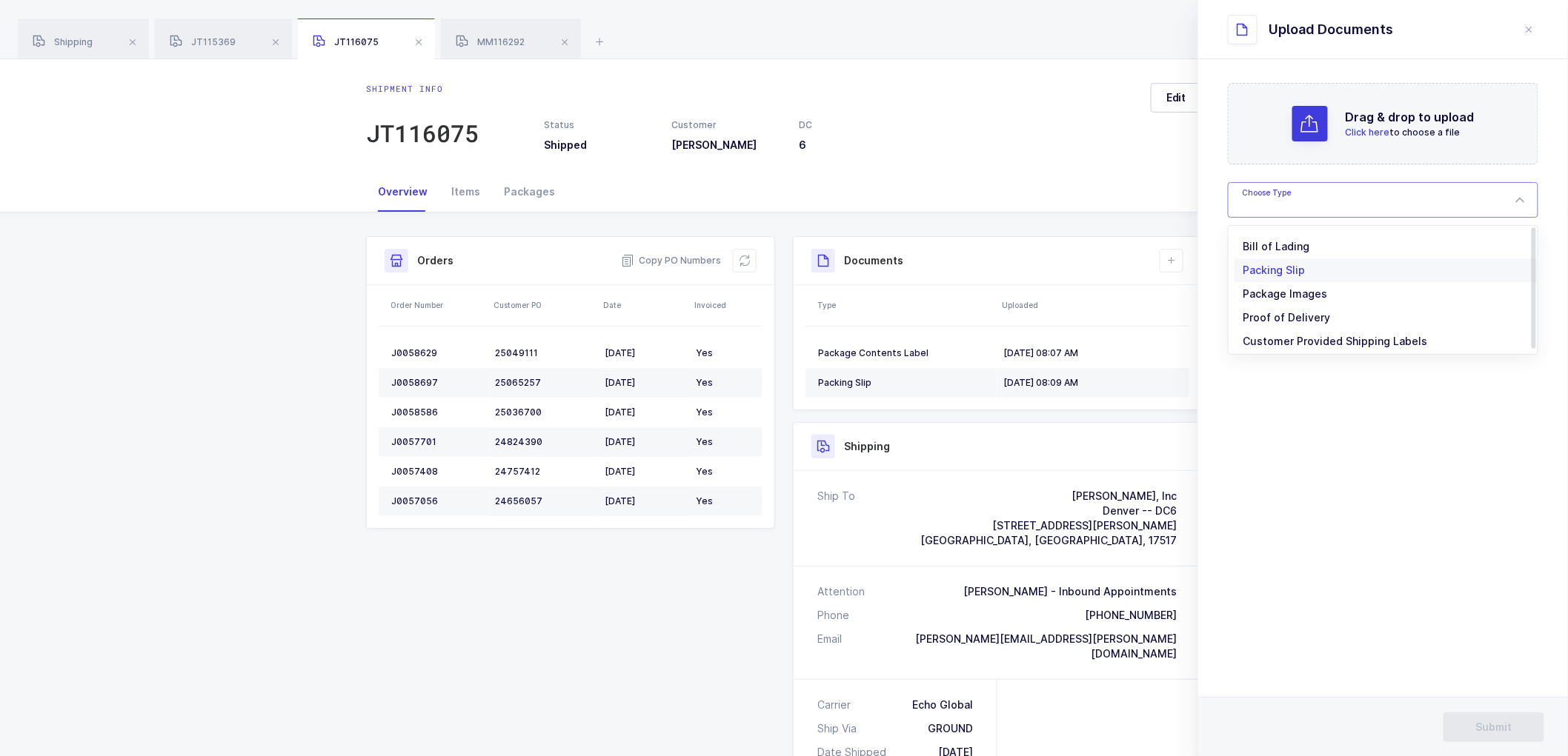
drag, startPoint x: 1285, startPoint y: 246, endPoint x: 1292, endPoint y: 250, distance: 8.1
click at [1285, 247] on span "Bill of Lading" at bounding box center [1277, 246] width 67 height 13
type input "Bill of Lading"
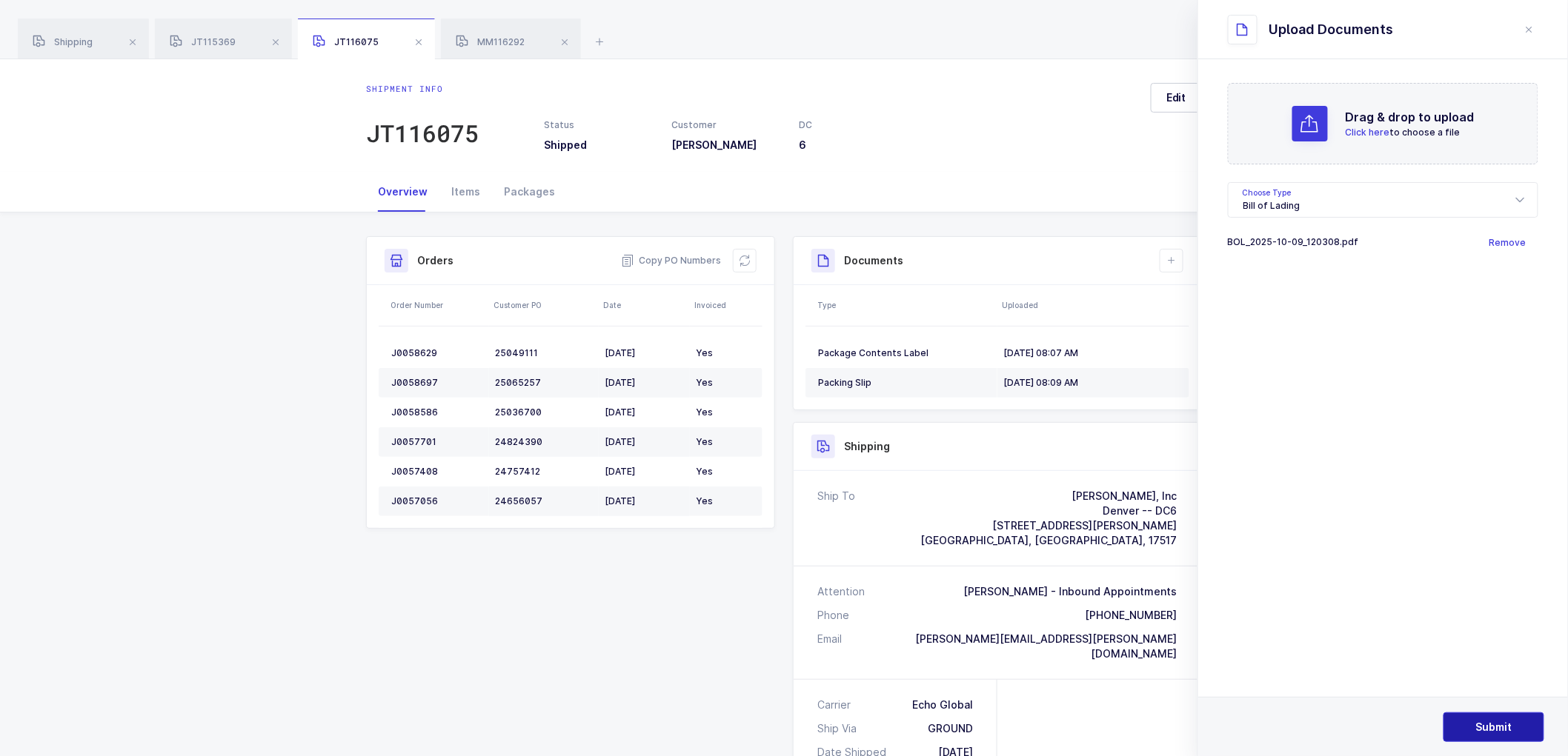
drag, startPoint x: 1476, startPoint y: 719, endPoint x: 1412, endPoint y: 649, distance: 94.8
click at [1476, 718] on button "Submit" at bounding box center [1493, 727] width 101 height 29
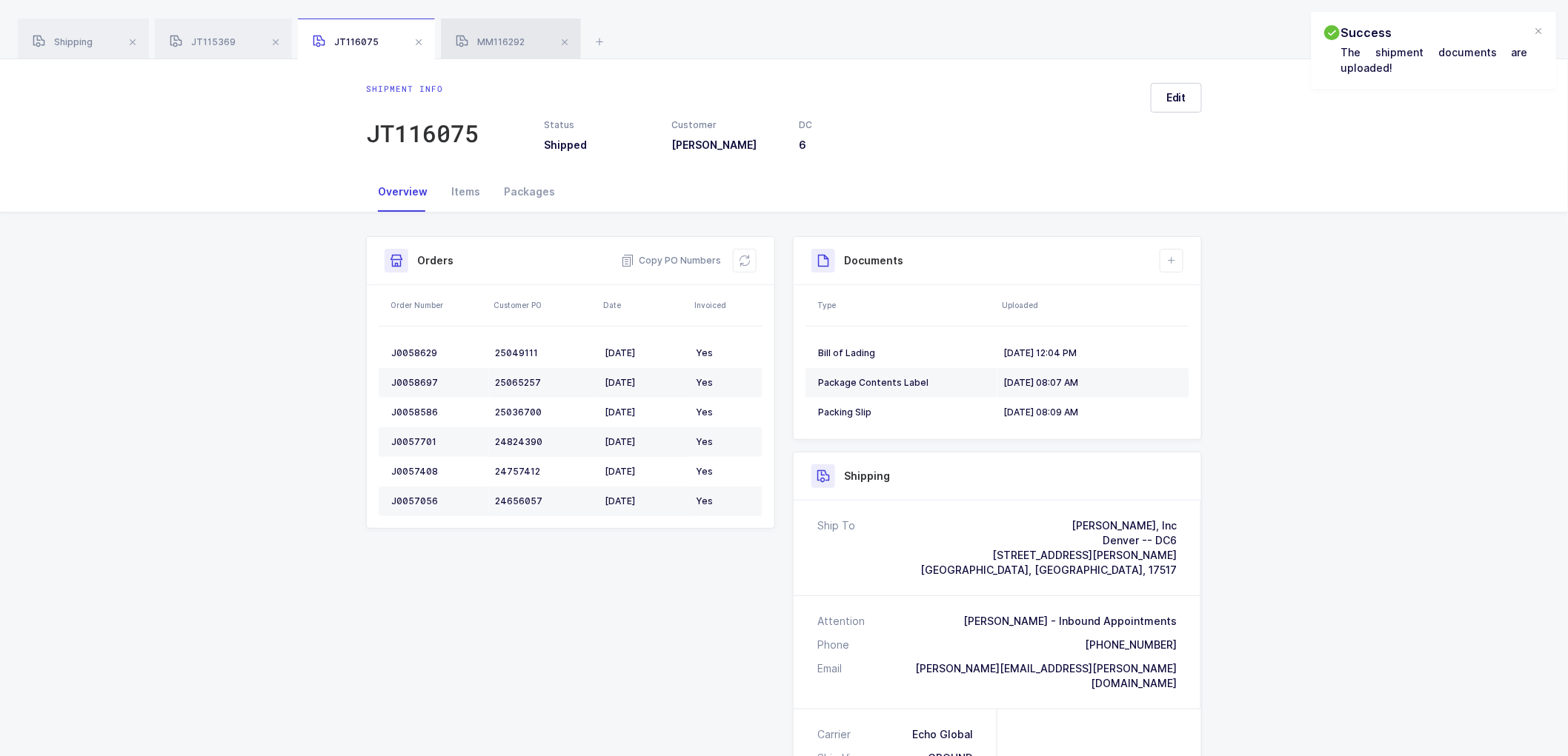
click at [490, 34] on div "MM116292" at bounding box center [511, 40] width 140 height 41
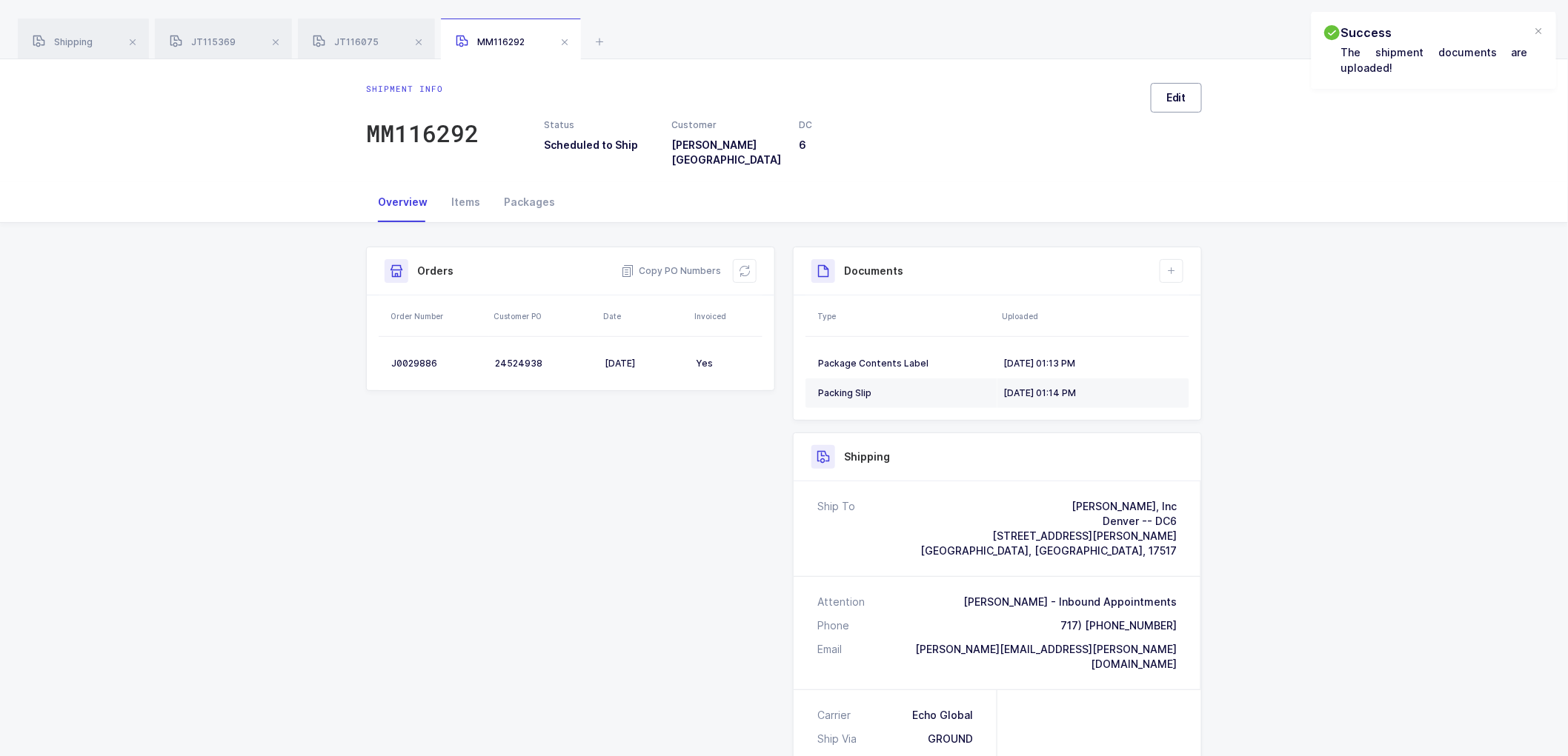
click at [1173, 91] on span "Edit" at bounding box center [1176, 97] width 20 height 15
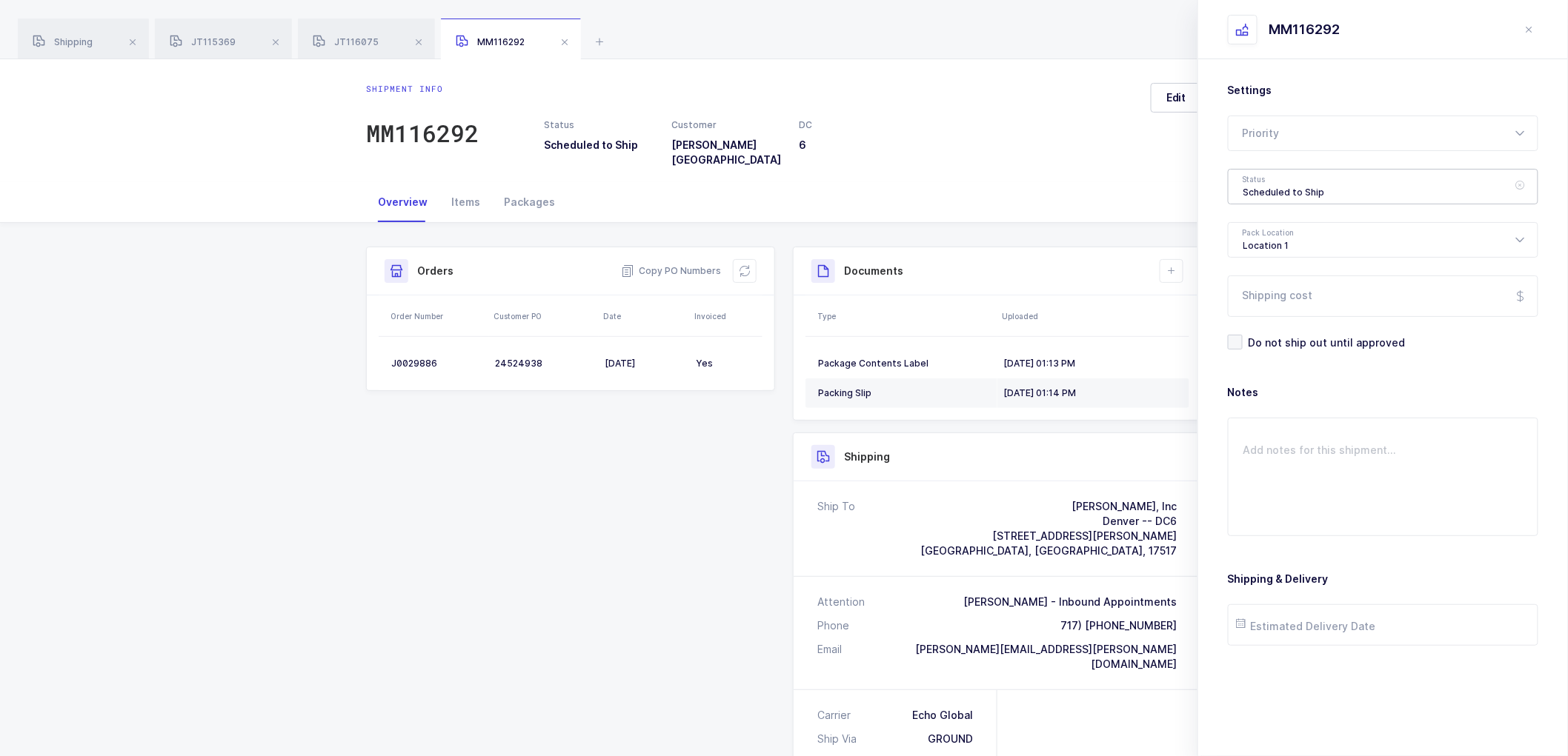
click at [1243, 187] on div "Scheduled to Ship" at bounding box center [1382, 186] width 310 height 35
click at [1263, 302] on span "Shipped" at bounding box center [1265, 300] width 42 height 13
type input "Shipped"
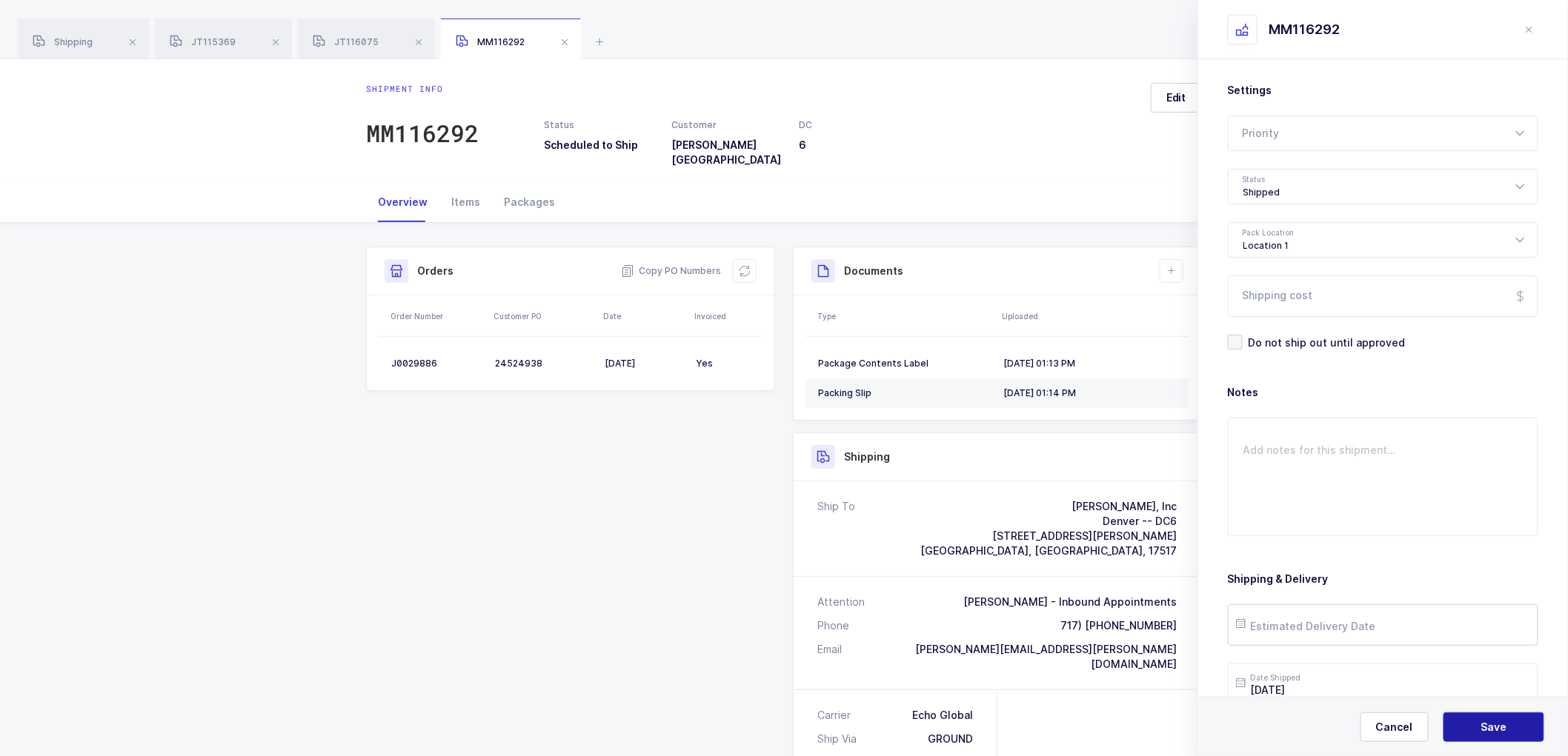
drag, startPoint x: 1468, startPoint y: 731, endPoint x: 1387, endPoint y: 604, distance: 150.6
click at [1463, 728] on button "Save" at bounding box center [1493, 727] width 101 height 29
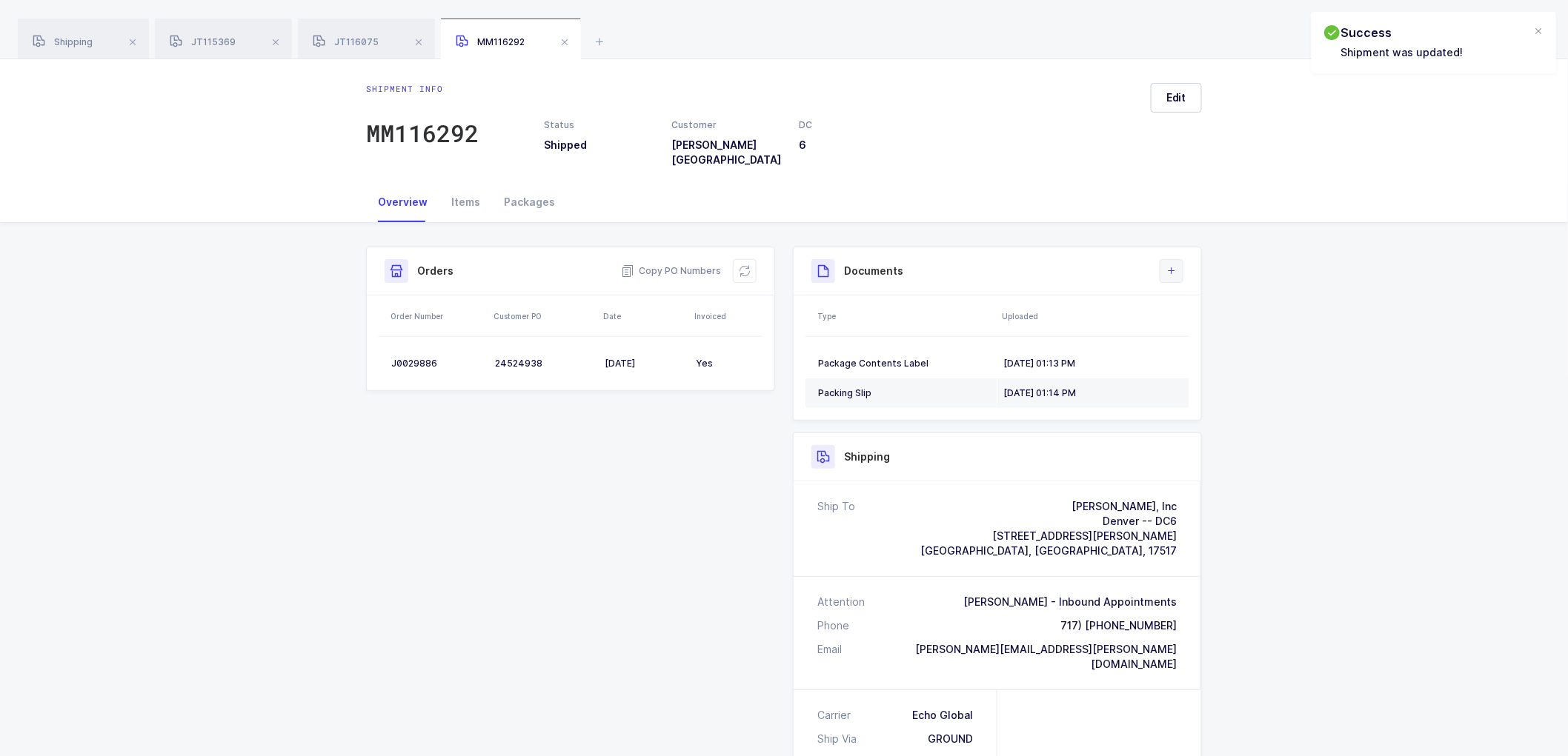
click at [1161, 260] on button at bounding box center [1172, 271] width 24 height 24
click at [1216, 326] on li "Upload Document" at bounding box center [1222, 326] width 110 height 24
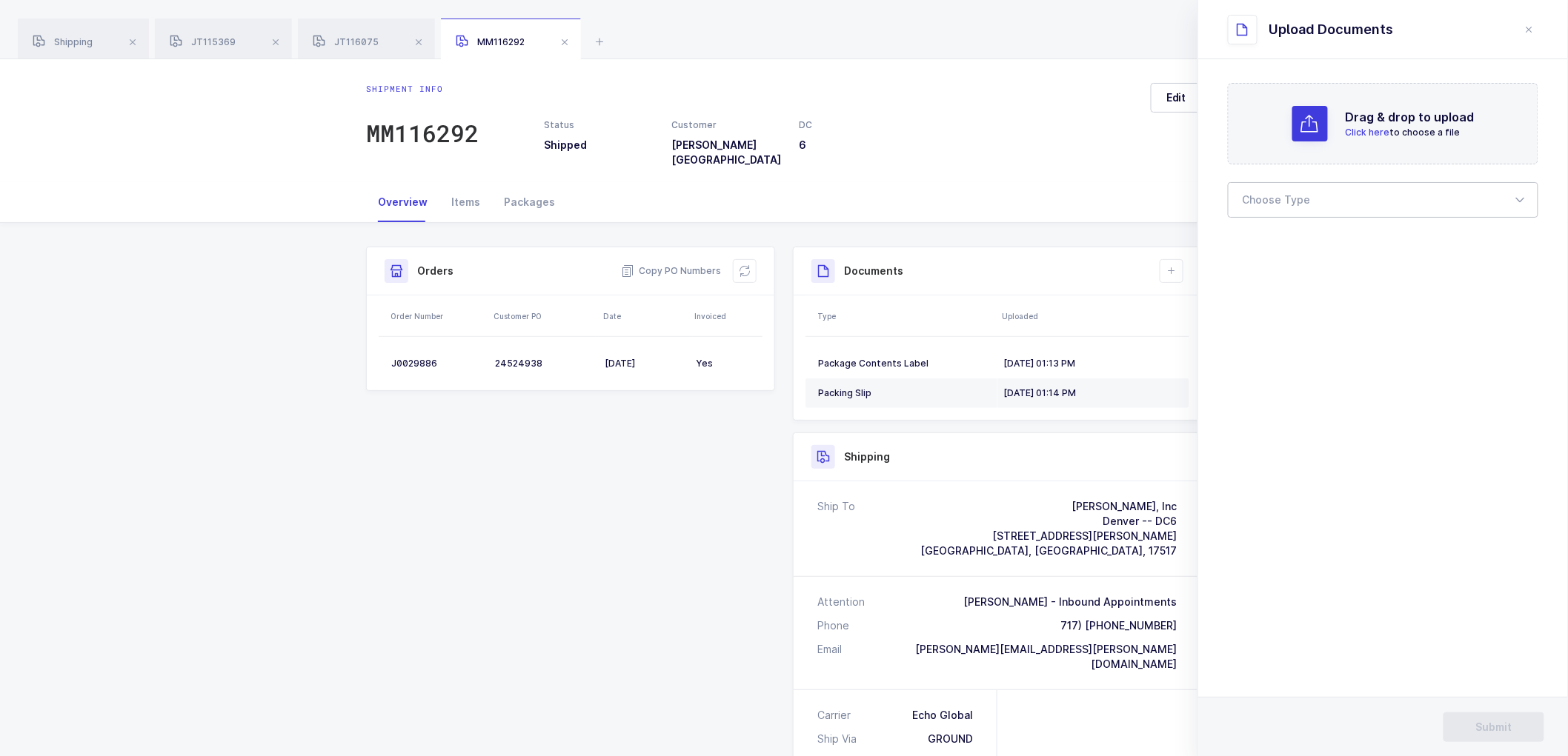
drag, startPoint x: 1288, startPoint y: 200, endPoint x: 1288, endPoint y: 213, distance: 13.0
click at [1288, 202] on div at bounding box center [1382, 199] width 310 height 35
click at [1285, 241] on span "Bill of Lading" at bounding box center [1277, 246] width 67 height 13
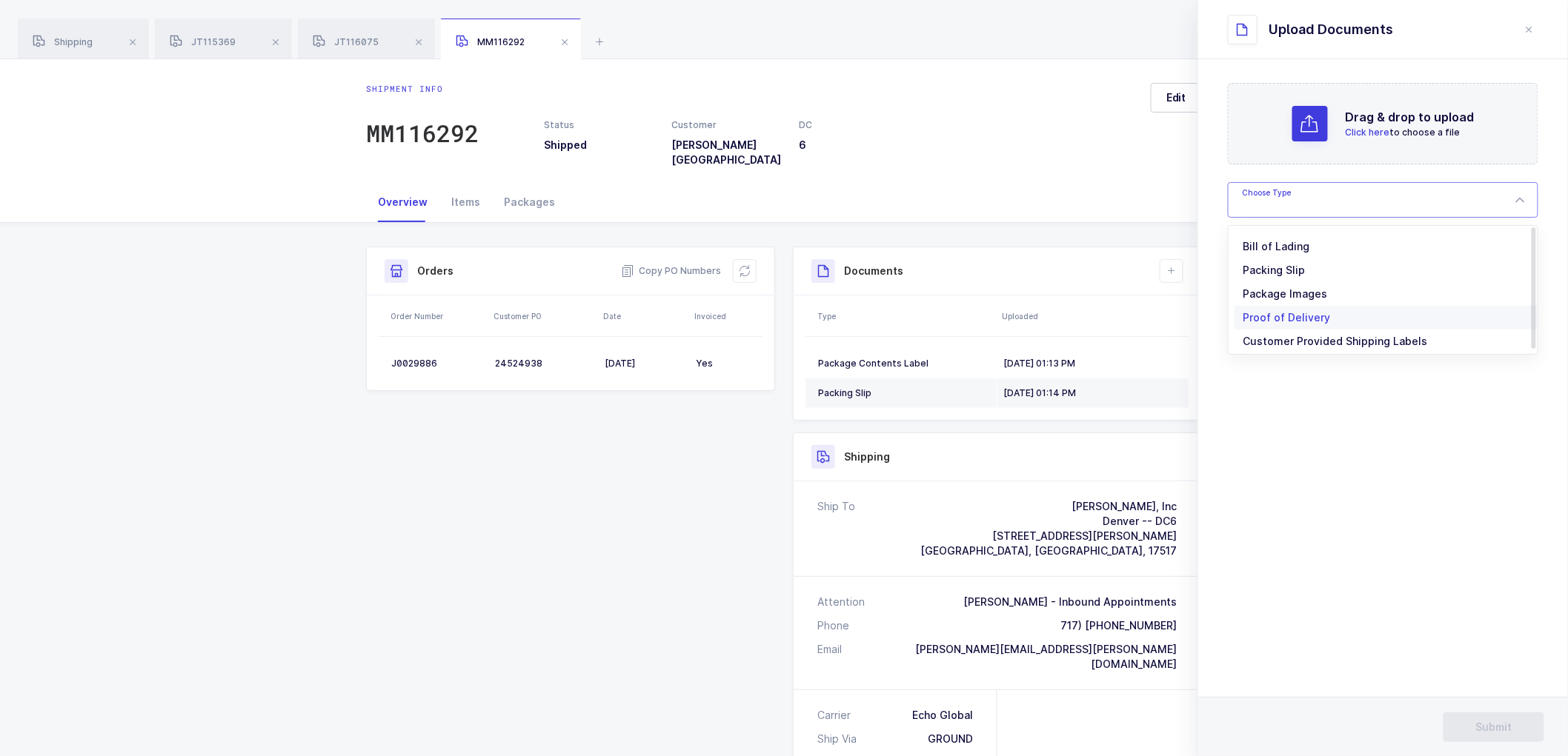
type input "Bill of Lading"
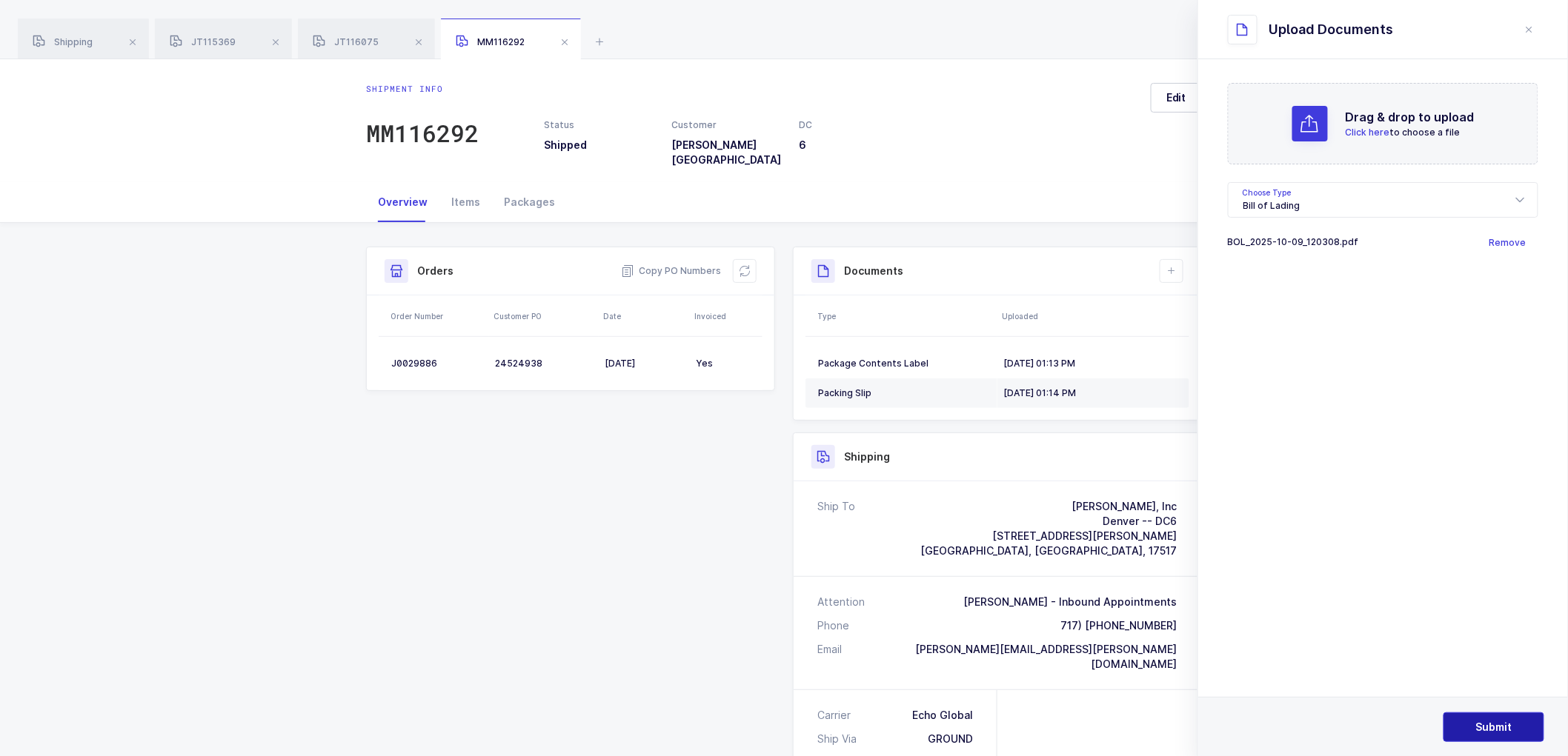
drag, startPoint x: 1495, startPoint y: 732, endPoint x: 1414, endPoint y: 657, distance: 110.4
click at [1488, 728] on span "Submit" at bounding box center [1494, 727] width 36 height 15
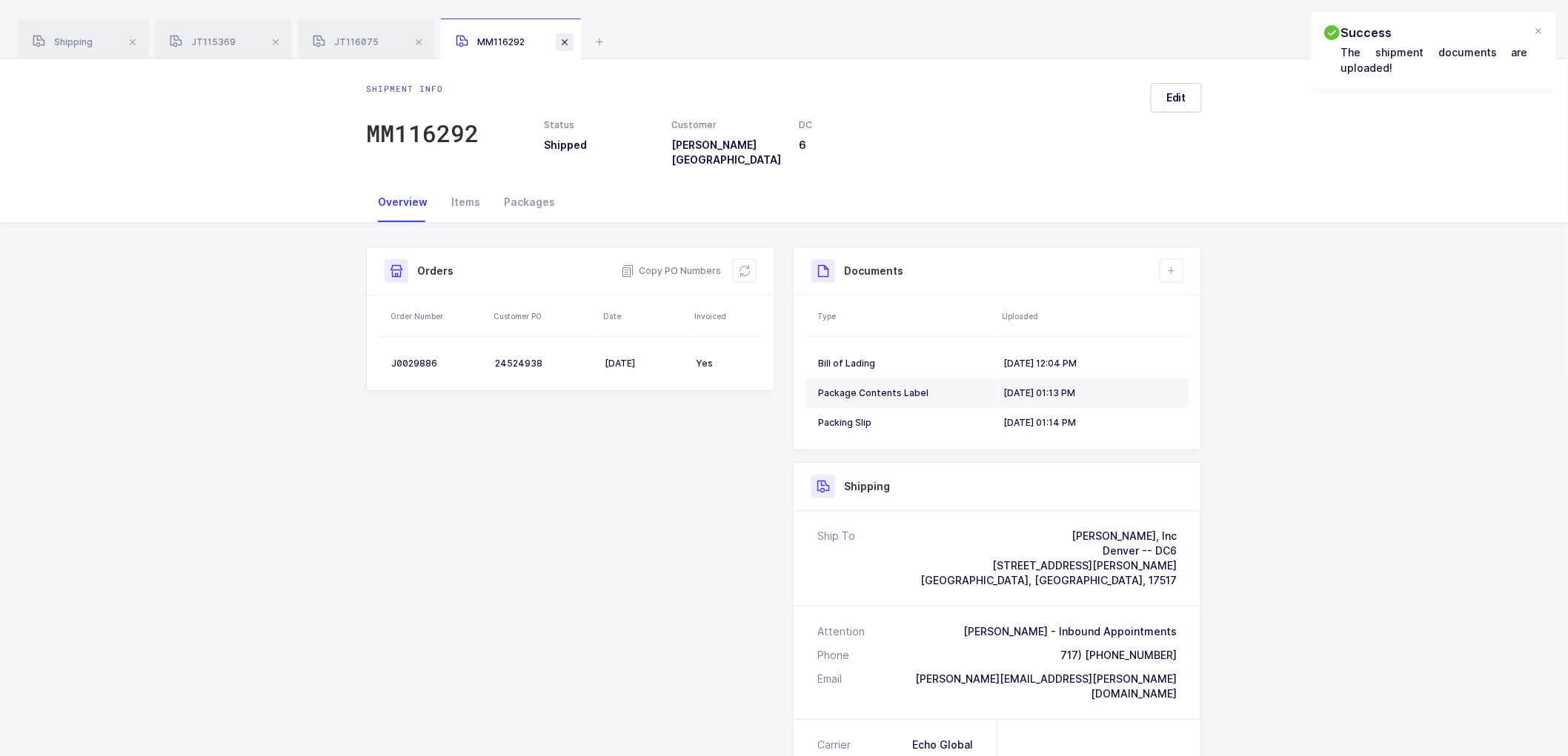
click at [567, 45] on span at bounding box center [565, 42] width 18 height 18
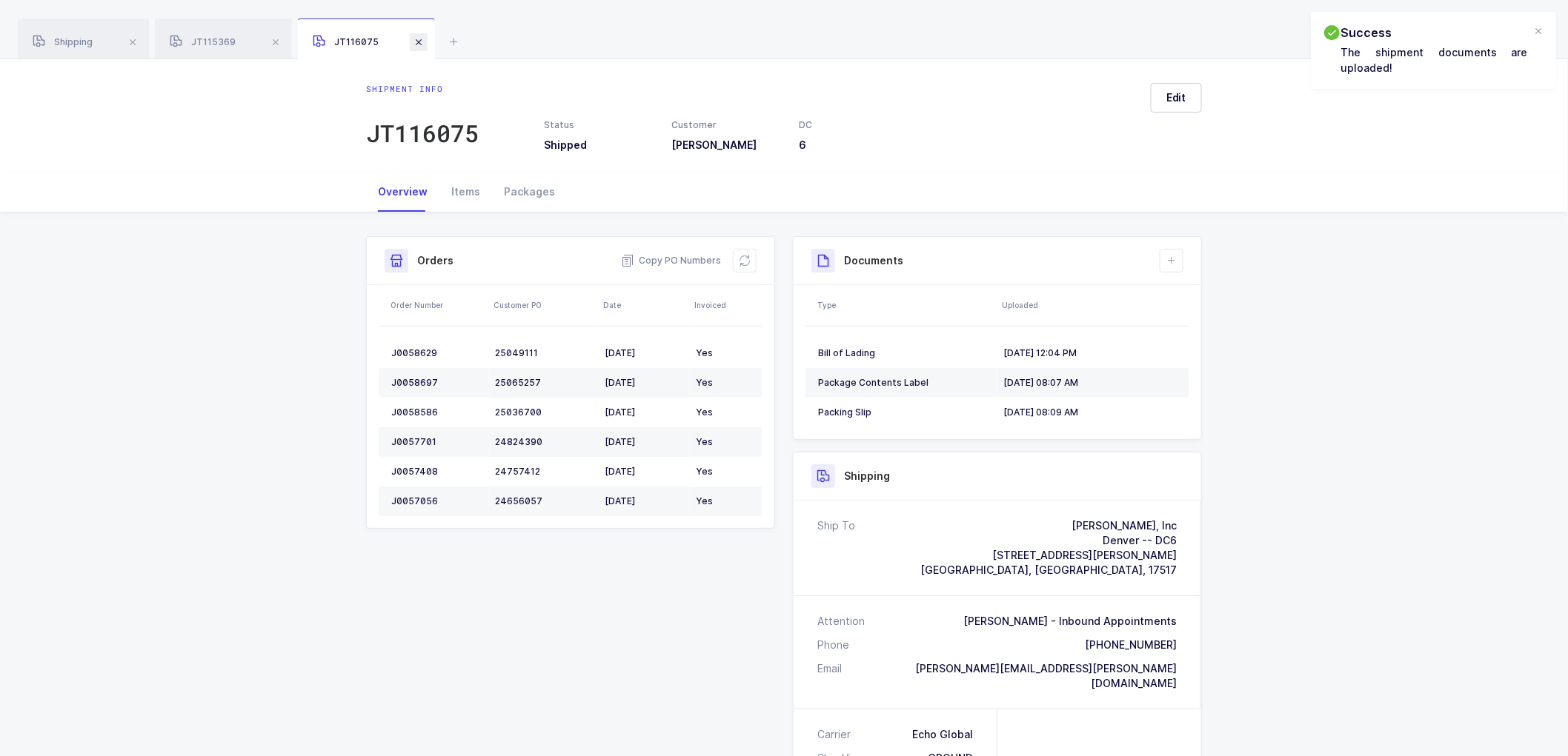
click at [411, 40] on span at bounding box center [419, 42] width 18 height 18
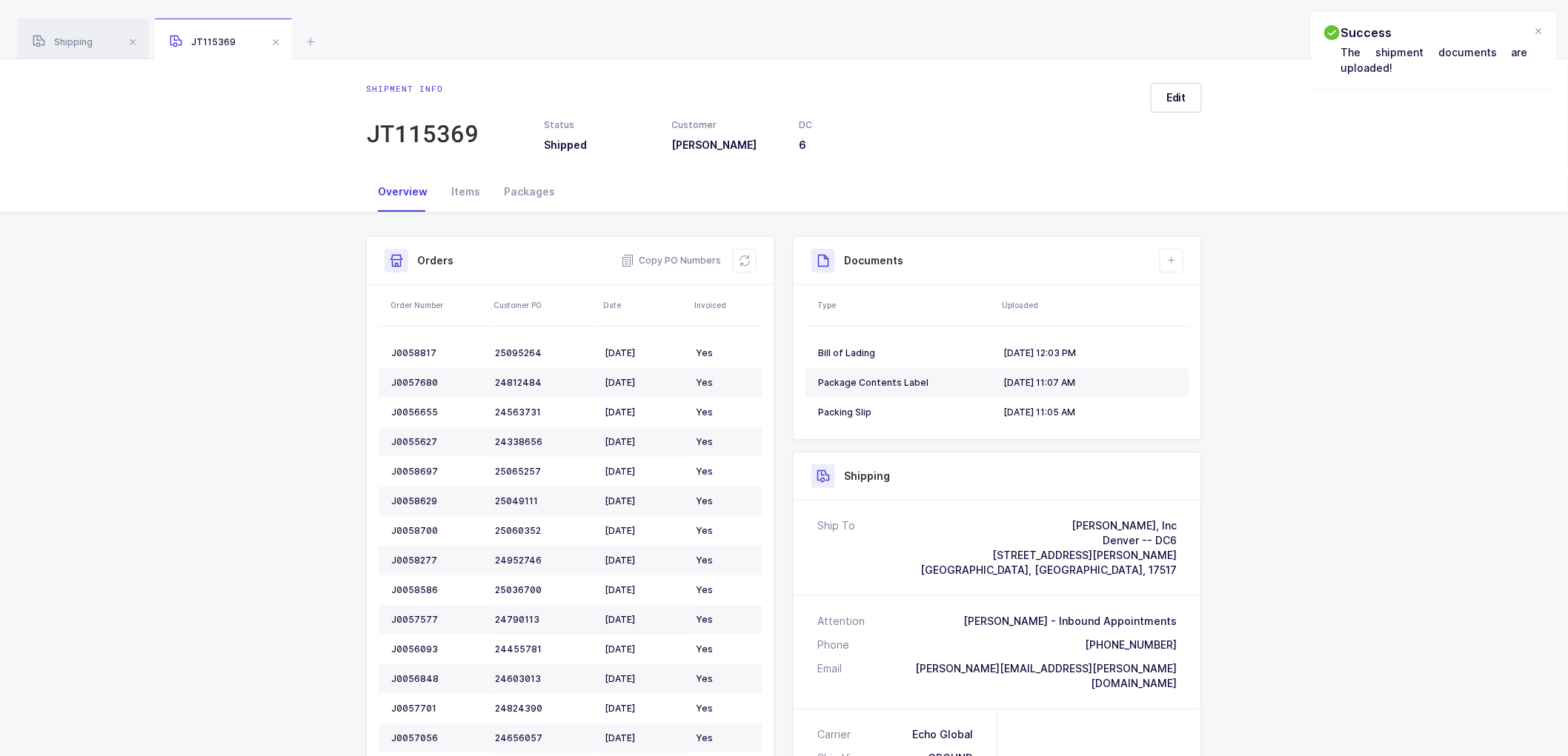
click at [275, 45] on span at bounding box center [275, 42] width 18 height 18
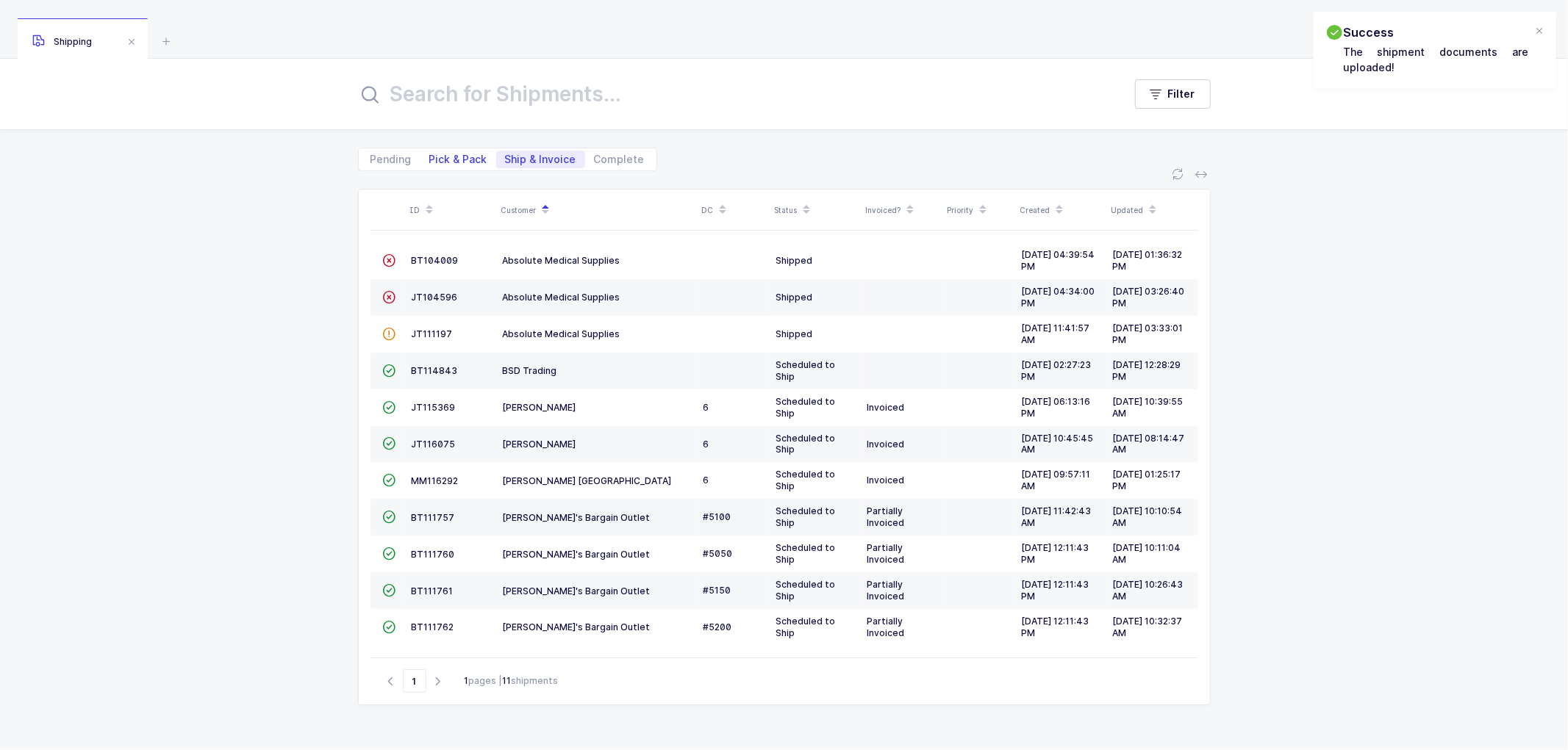
click at [443, 158] on span "Pick & Pack" at bounding box center [458, 159] width 58 height 10
click at [430, 158] on input "Pick & Pack" at bounding box center [425, 155] width 9 height 9
radio input "true"
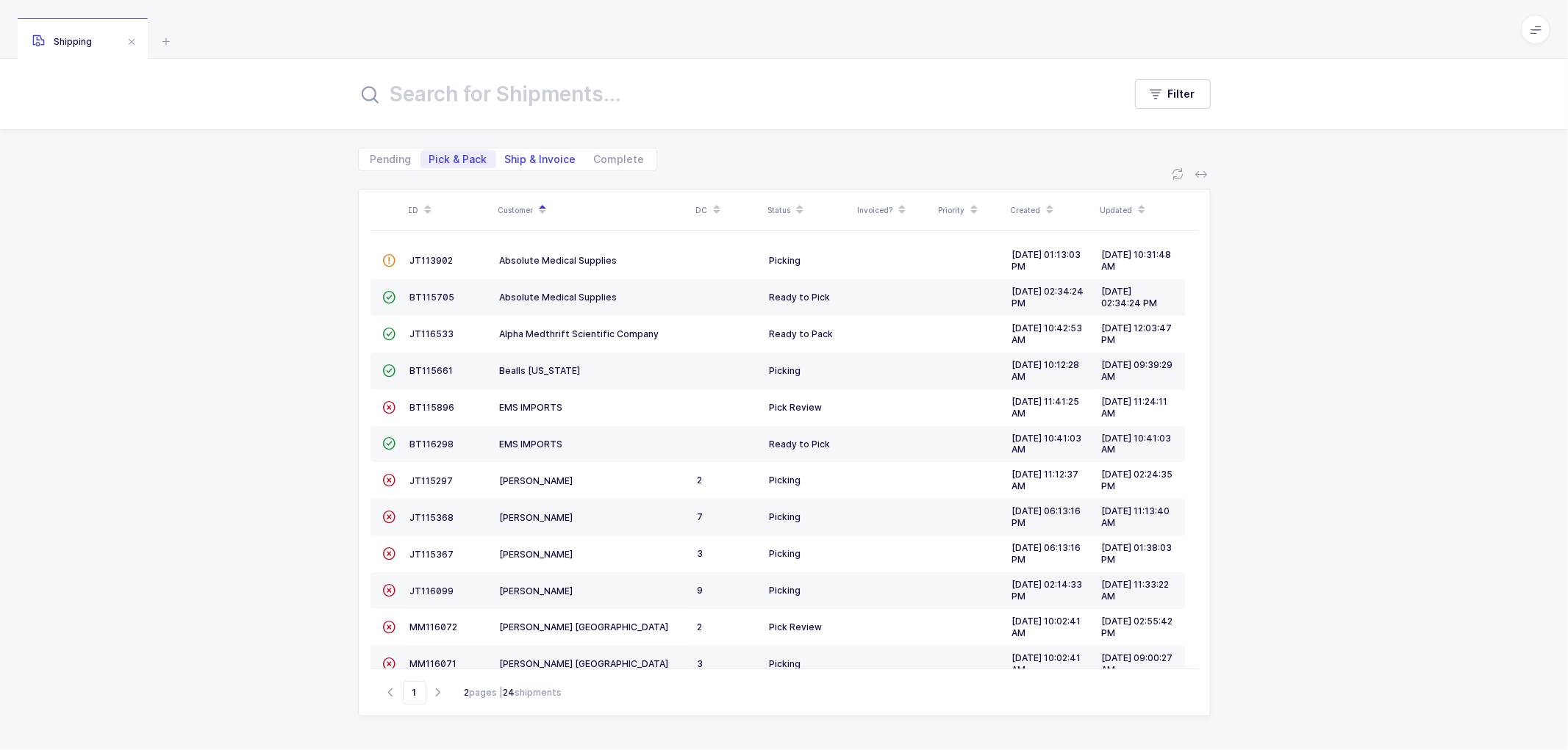
click at [536, 155] on span "Ship & Invoice" at bounding box center [541, 159] width 72 height 10
click at [506, 155] on input "Ship & Invoice" at bounding box center [500, 155] width 9 height 9
radio input "true"
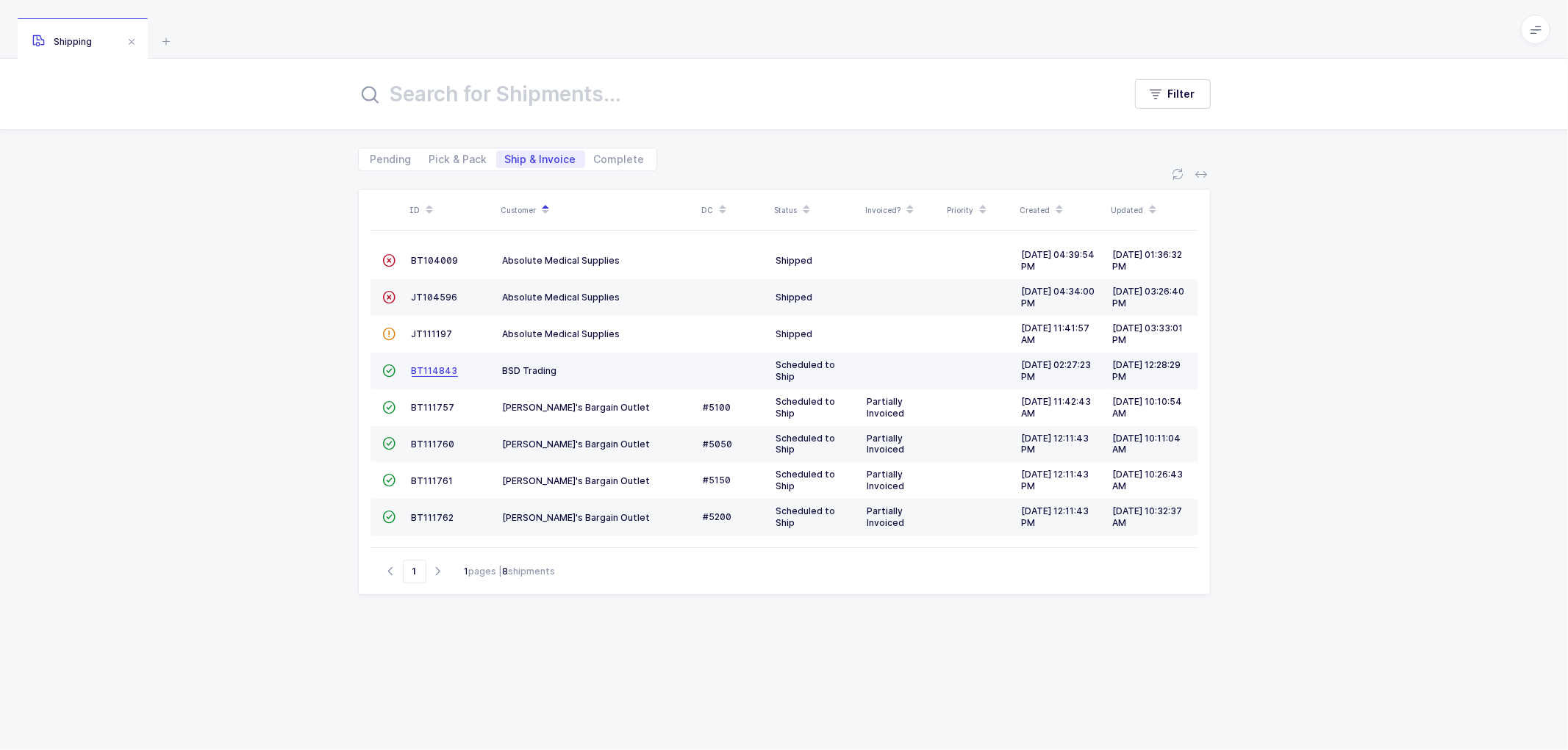
click at [444, 372] on span "BT114843" at bounding box center [435, 370] width 46 height 11
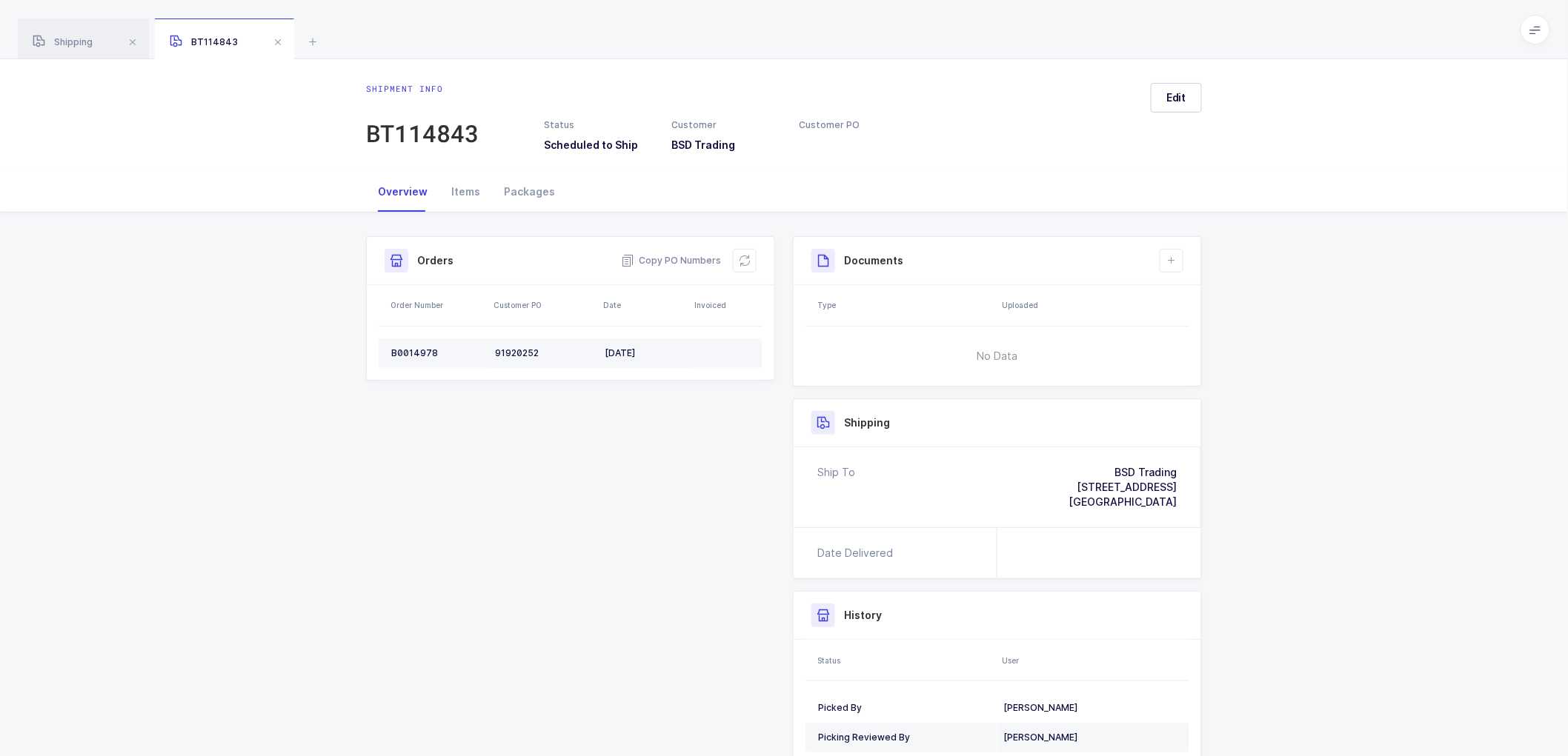
click at [511, 351] on div "91920252" at bounding box center [544, 353] width 98 height 12
copy div "91920252"
click at [524, 191] on div "Packages" at bounding box center [529, 192] width 75 height 40
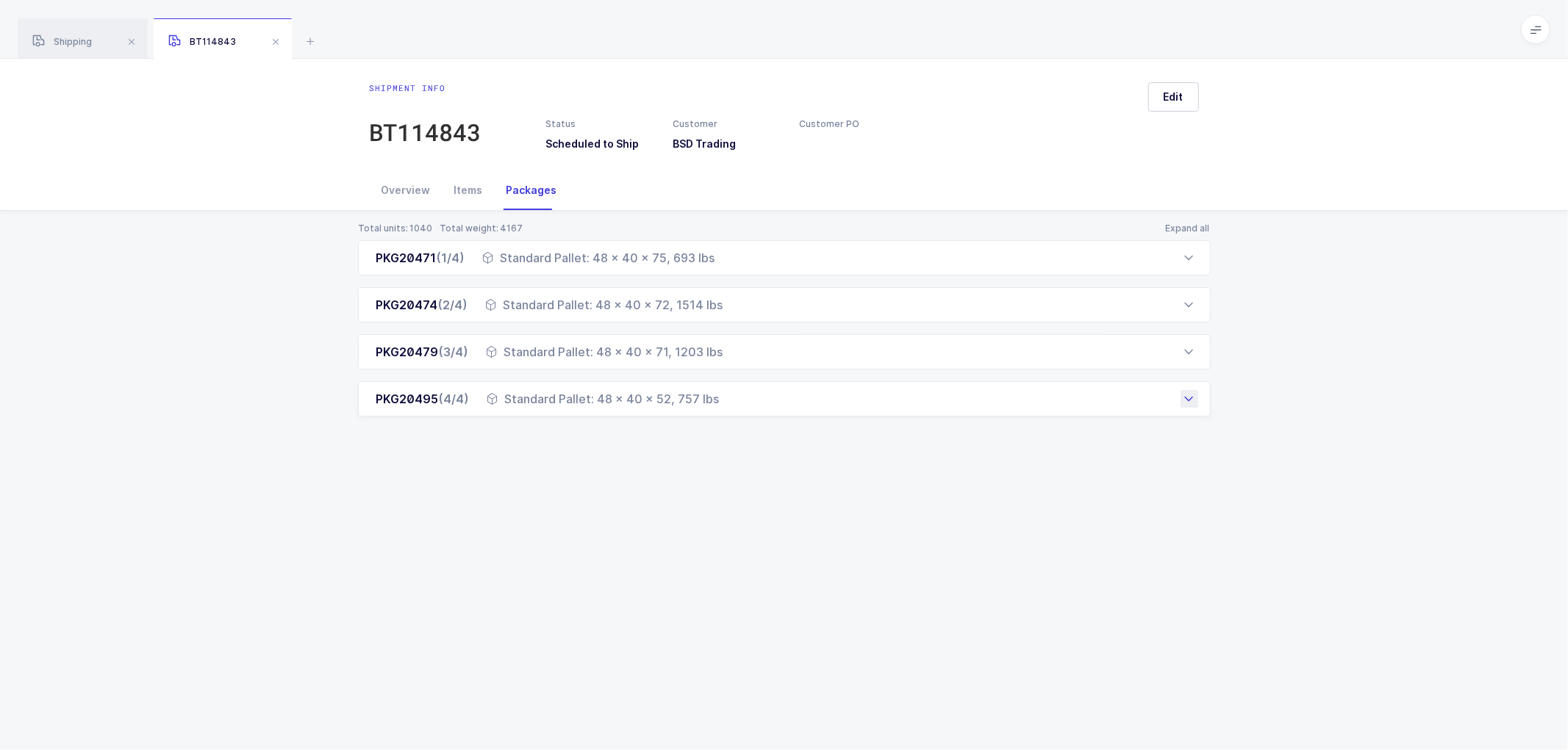
drag, startPoint x: 371, startPoint y: 259, endPoint x: 726, endPoint y: 416, distance: 388.2
click at [726, 416] on div "PKG20471 (1/4) Standard Pallet: 48 x 40 x 75, 693 lbs Order Number Customer PO …" at bounding box center [784, 328] width 853 height 176
copy div "PKG20471 (1/4) Standard Pallet: 48 x 40 x 75, 693 lbs Order Number Customer PO …"
click at [93, 37] on div "Shipping" at bounding box center [83, 39] width 130 height 41
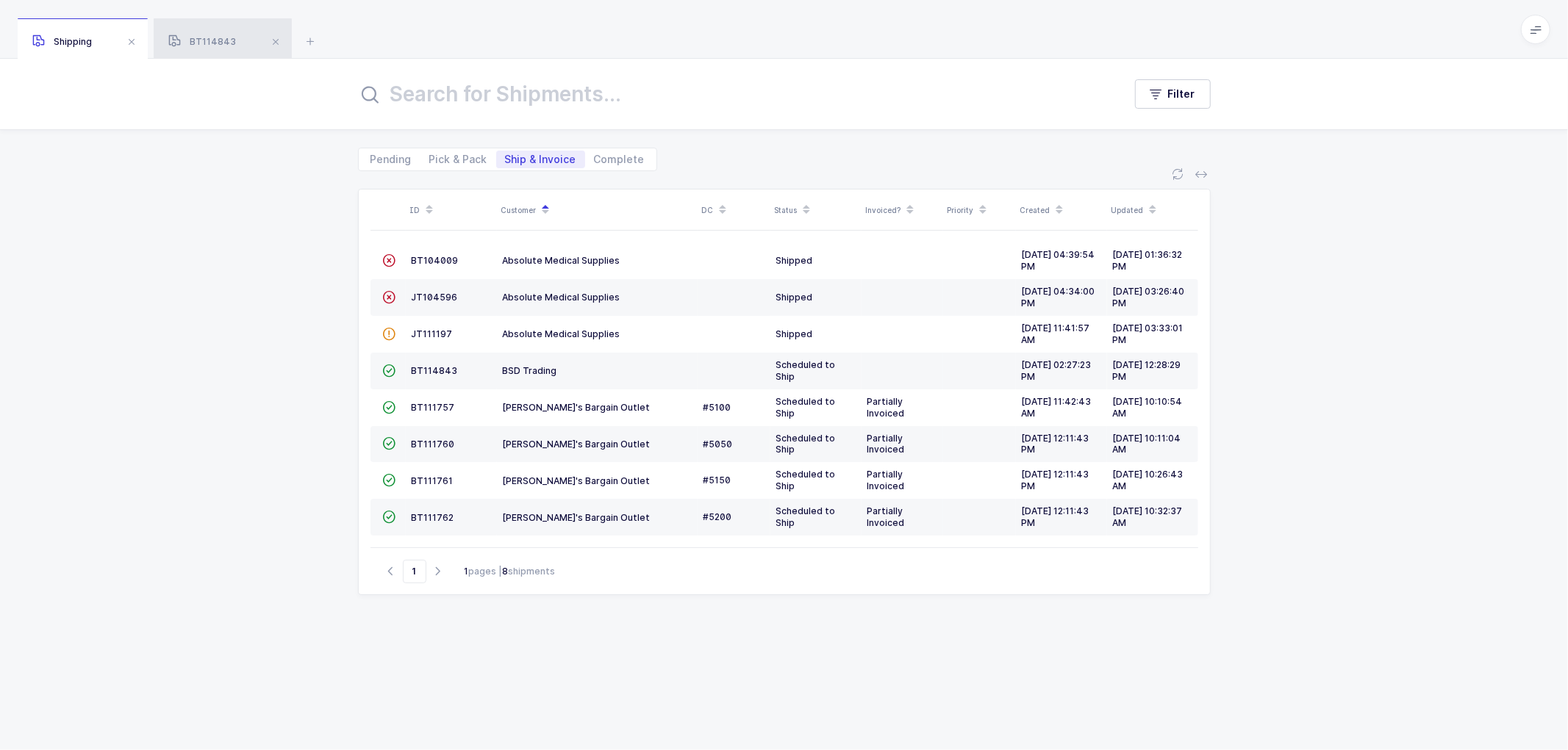
click at [210, 34] on div "BT114843" at bounding box center [223, 39] width 138 height 41
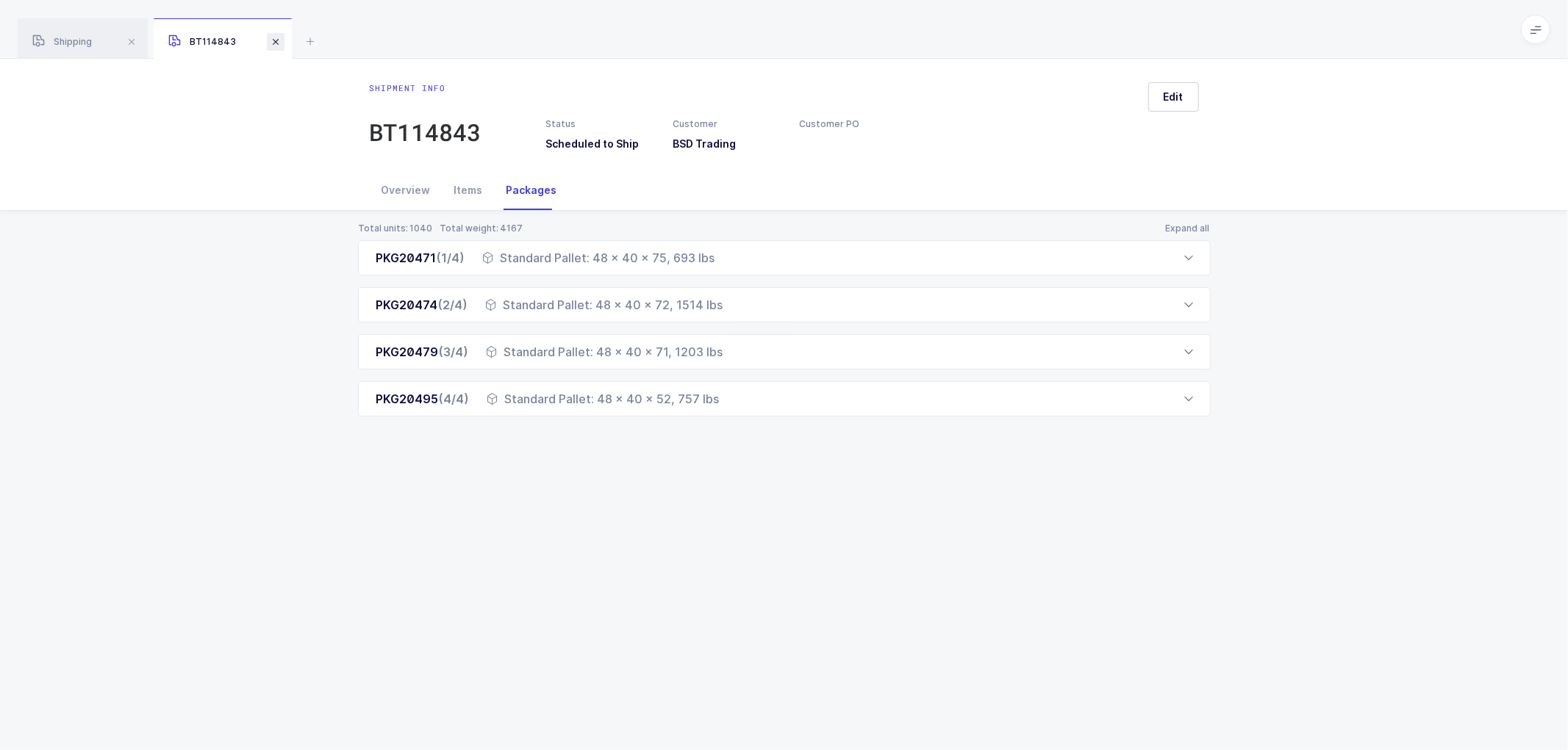
click at [269, 42] on span at bounding box center [275, 42] width 18 height 18
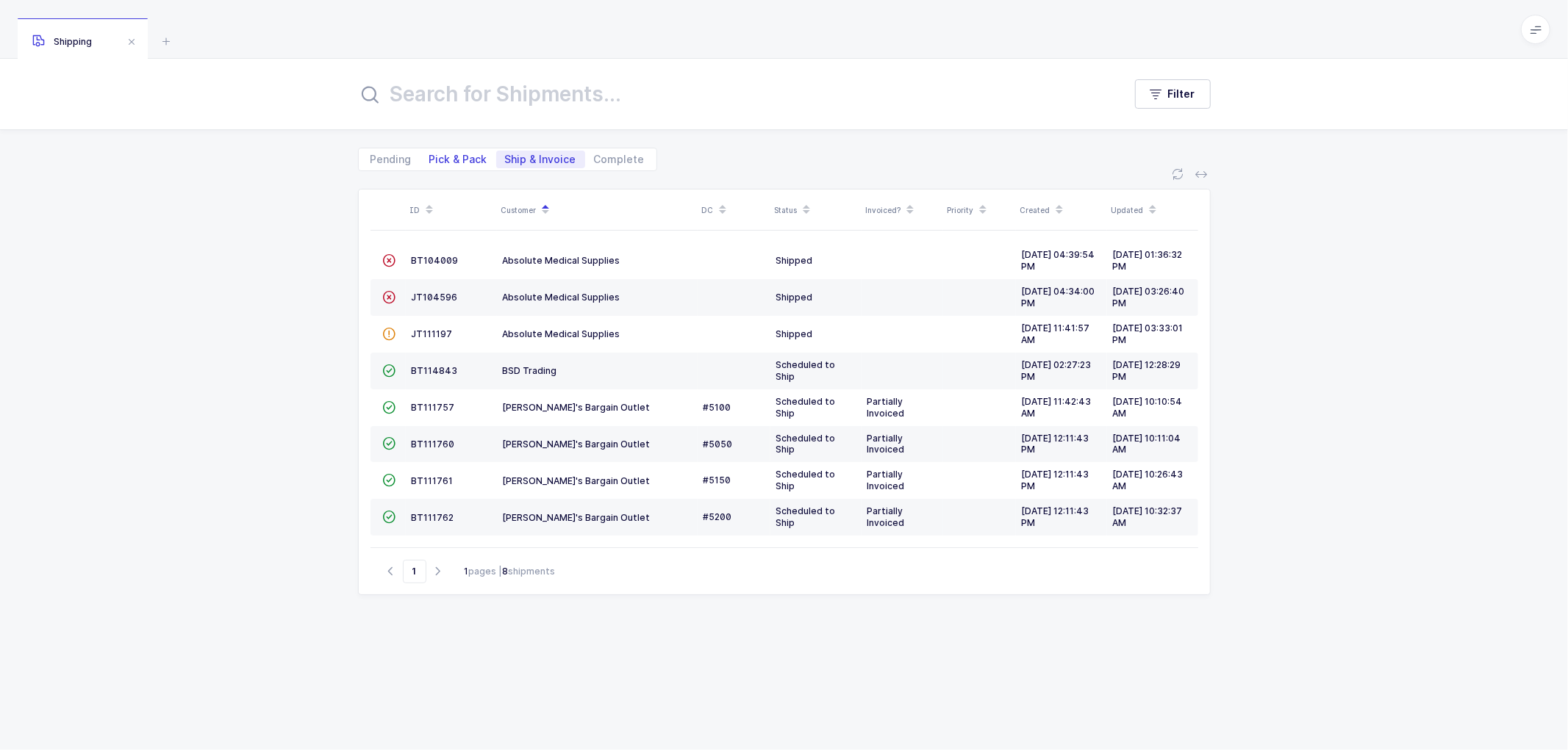
click at [448, 157] on span "Pick & Pack" at bounding box center [458, 159] width 58 height 10
click at [430, 157] on input "Pick & Pack" at bounding box center [425, 155] width 9 height 9
radio input "true"
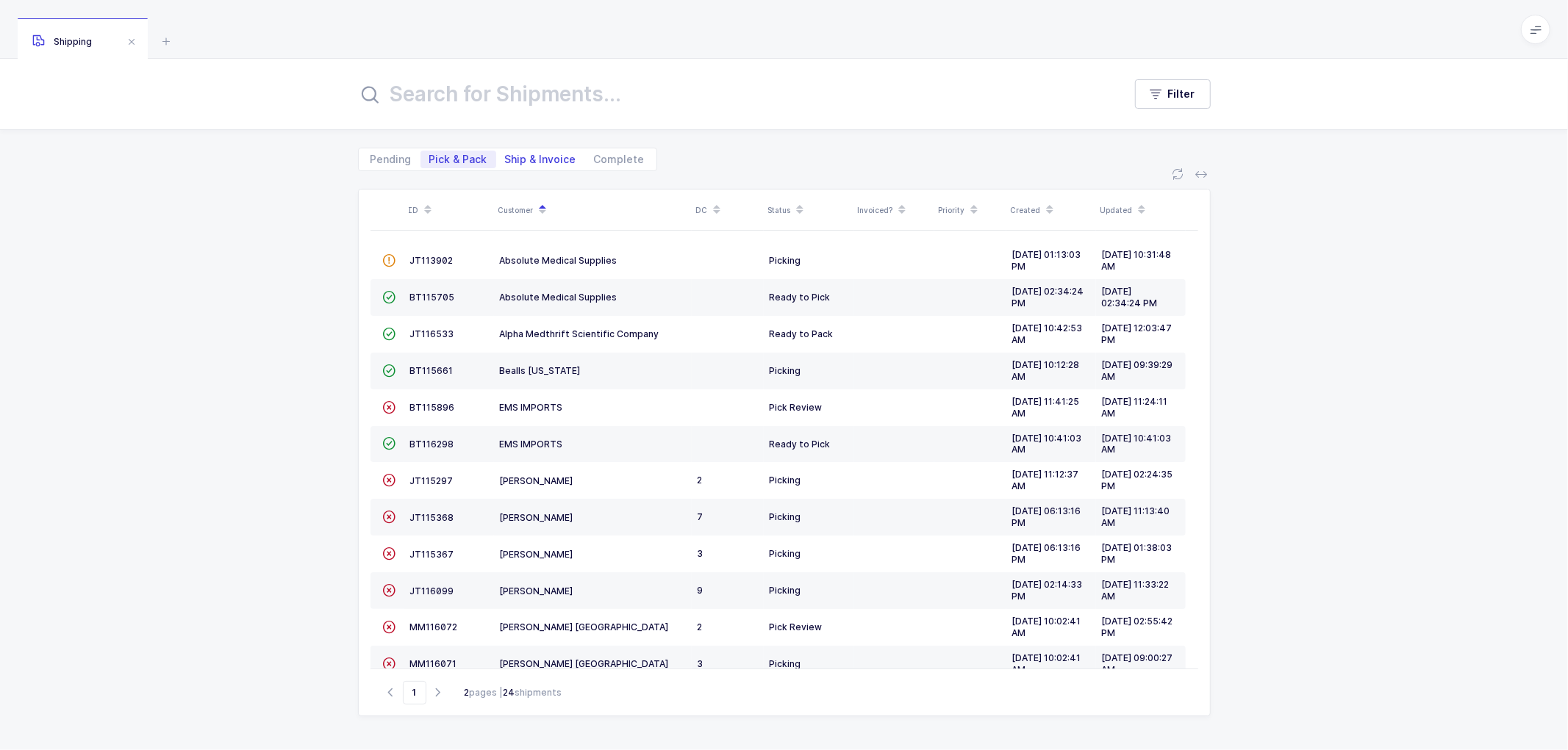
drag, startPoint x: 520, startPoint y: 159, endPoint x: 528, endPoint y: 153, distance: 10.0
click at [520, 158] on span "Ship & Invoice" at bounding box center [541, 159] width 72 height 10
click at [506, 158] on input "Ship & Invoice" at bounding box center [500, 155] width 9 height 9
radio input "true"
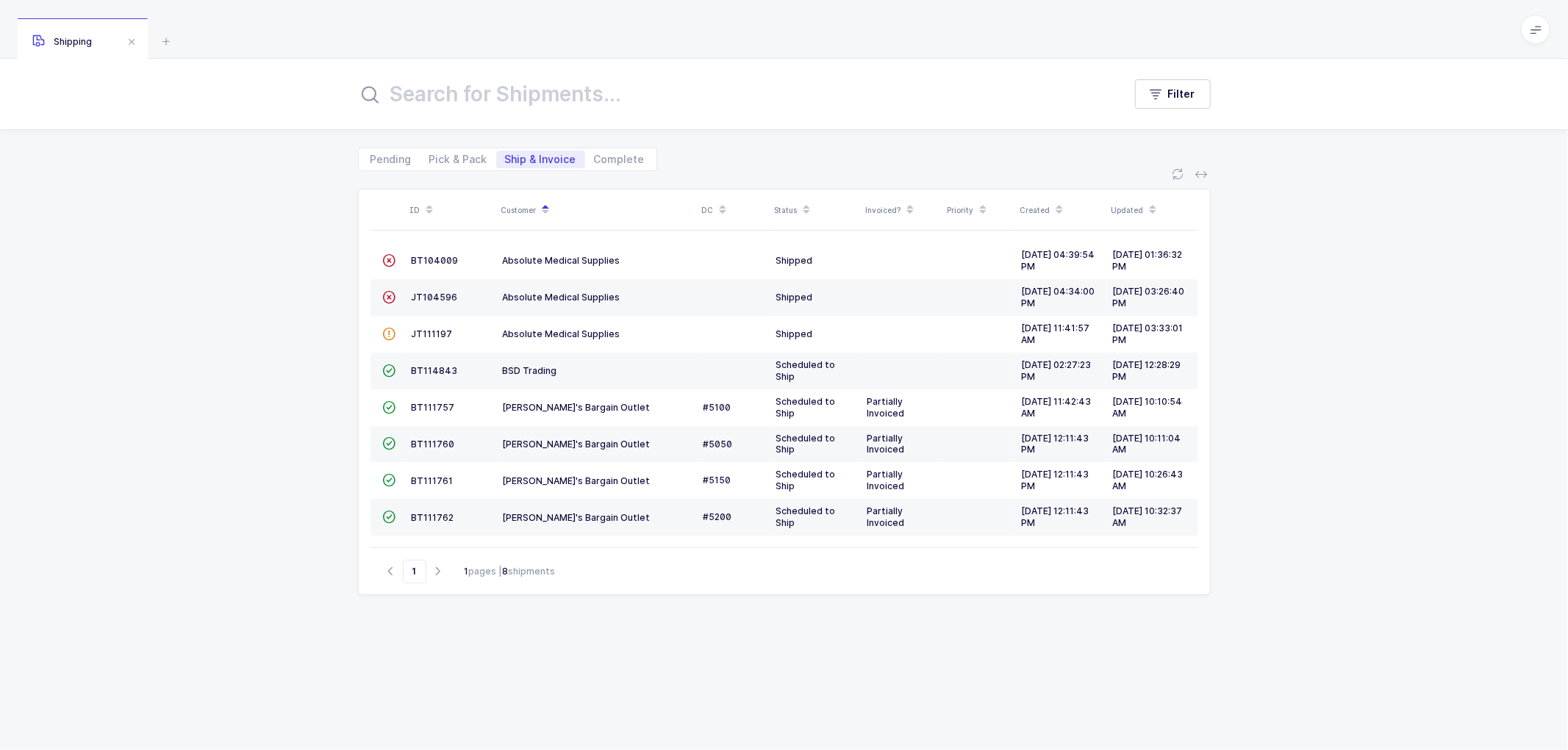
click at [296, 311] on div "ID Customer DC Status Invoiced? Priority Created Updated  BT104009 Absolute Me…" at bounding box center [784, 460] width 1568 height 579
click at [306, 280] on div "ID Customer DC Status Invoiced? Priority Created Updated  BT104009 Absolute Me…" at bounding box center [784, 460] width 1568 height 579
click at [454, 158] on span "Pick & Pack" at bounding box center [458, 159] width 58 height 10
click at [430, 158] on input "Pick & Pack" at bounding box center [425, 155] width 9 height 9
radio input "true"
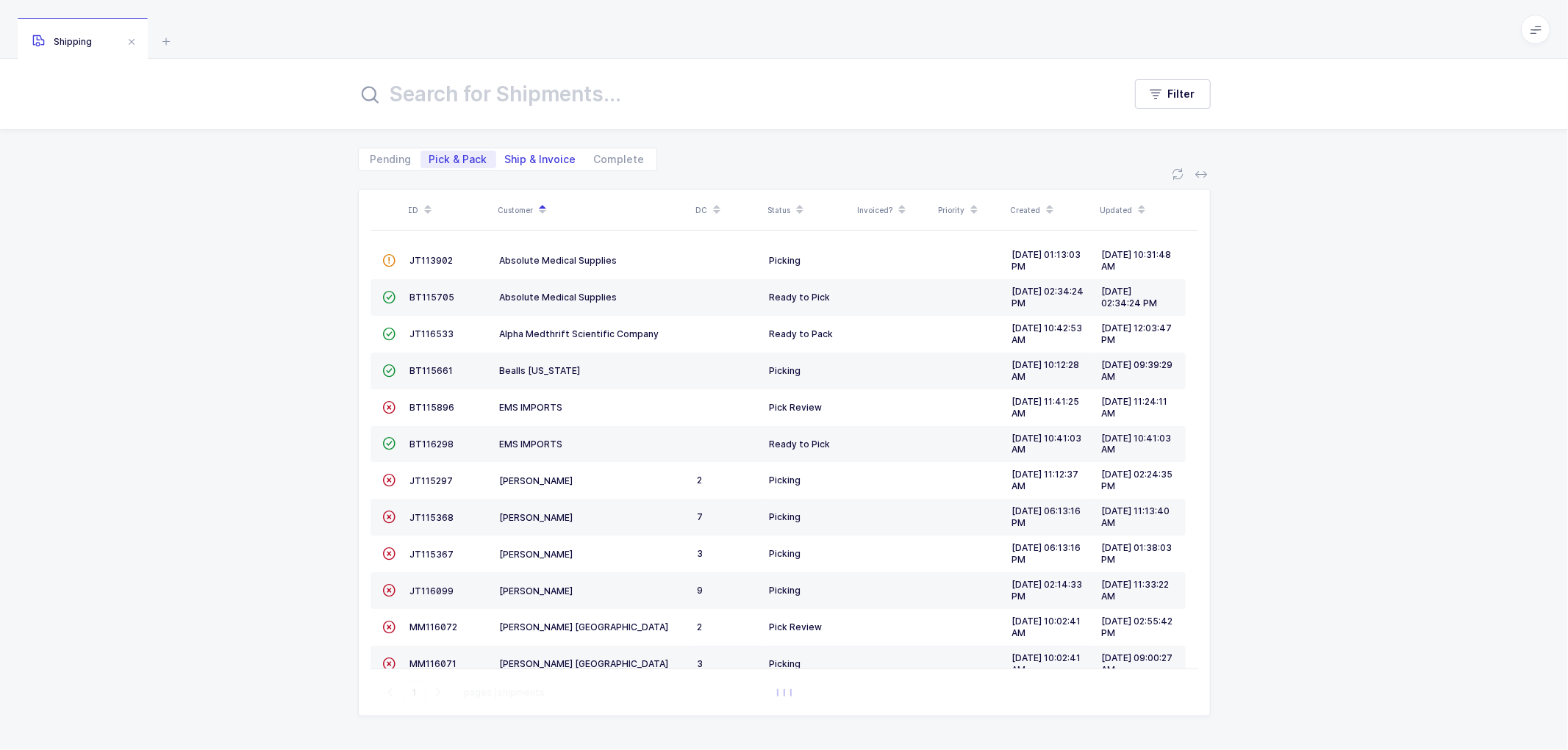
click at [541, 155] on span "Ship & Invoice" at bounding box center [541, 159] width 72 height 10
click at [506, 155] on input "Ship & Invoice" at bounding box center [500, 155] width 9 height 9
radio input "true"
radio input "false"
